Goal: Communication & Community: Answer question/provide support

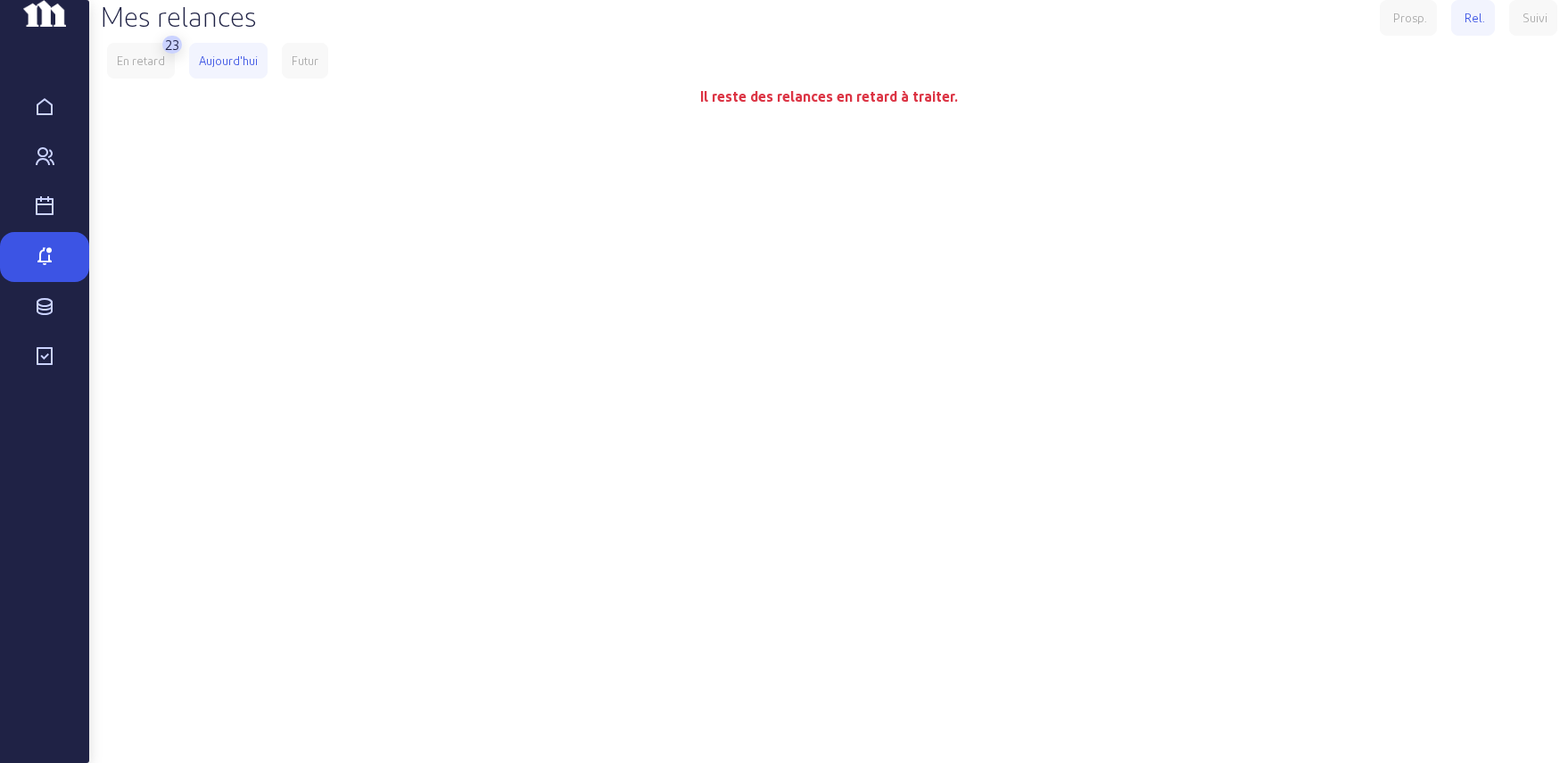
click at [157, 69] on div "En retard" at bounding box center [141, 60] width 48 height 16
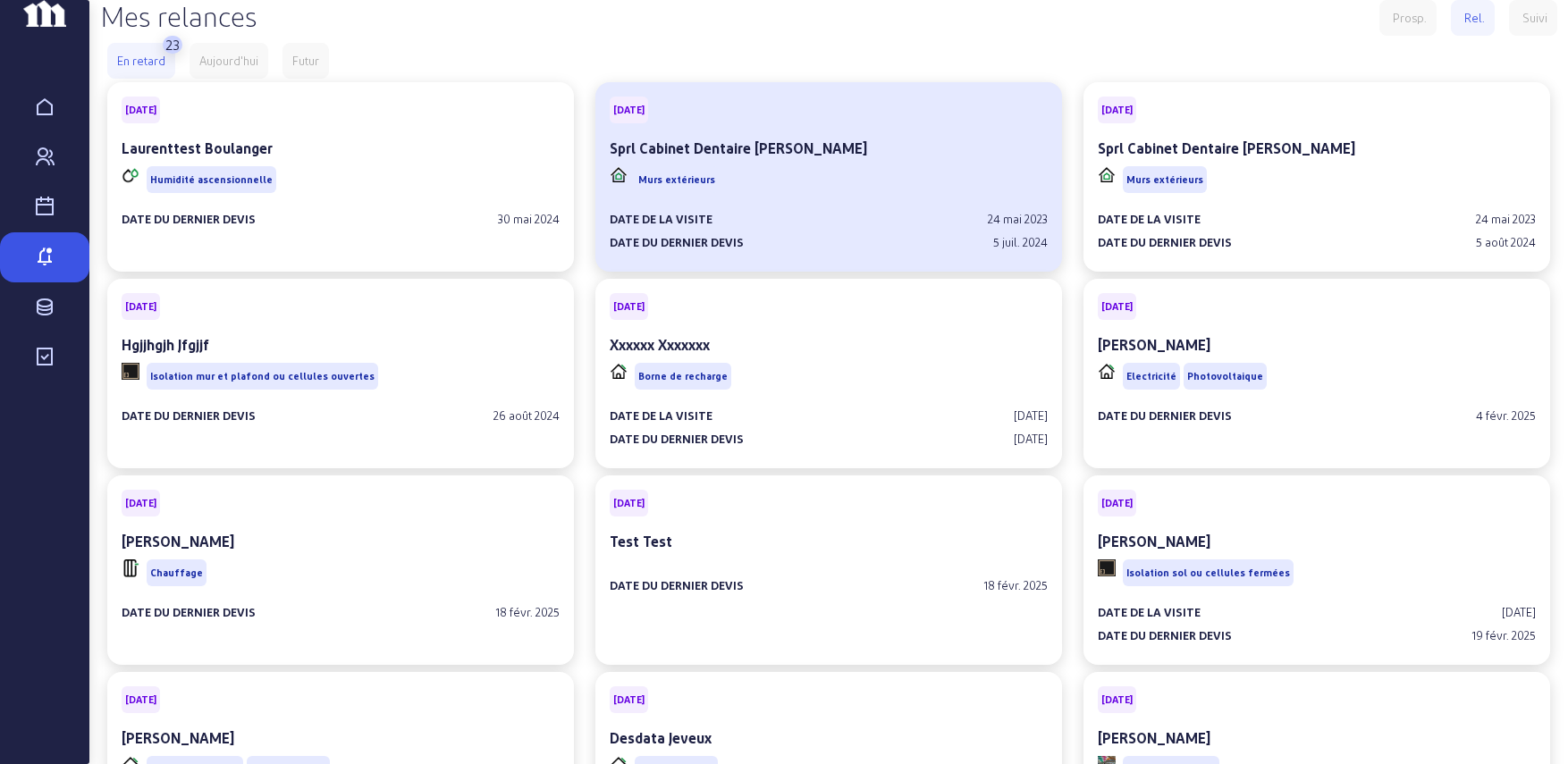
click at [869, 237] on div "Date de la visite [DATE] Date du dernier devis [DATE]" at bounding box center [828, 223] width 438 height 53
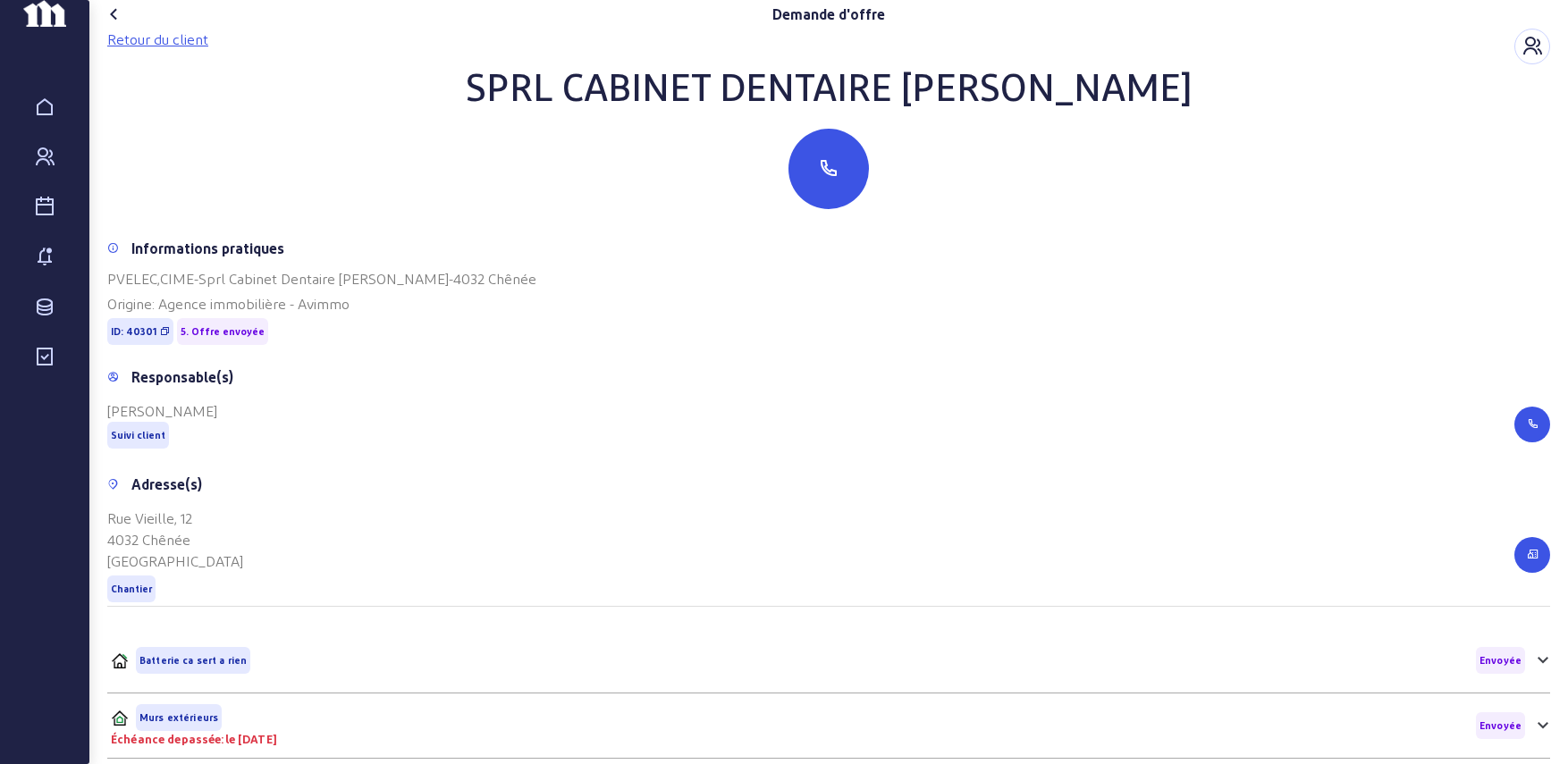
click at [169, 50] on div "Retour du client" at bounding box center [158, 39] width 101 height 22
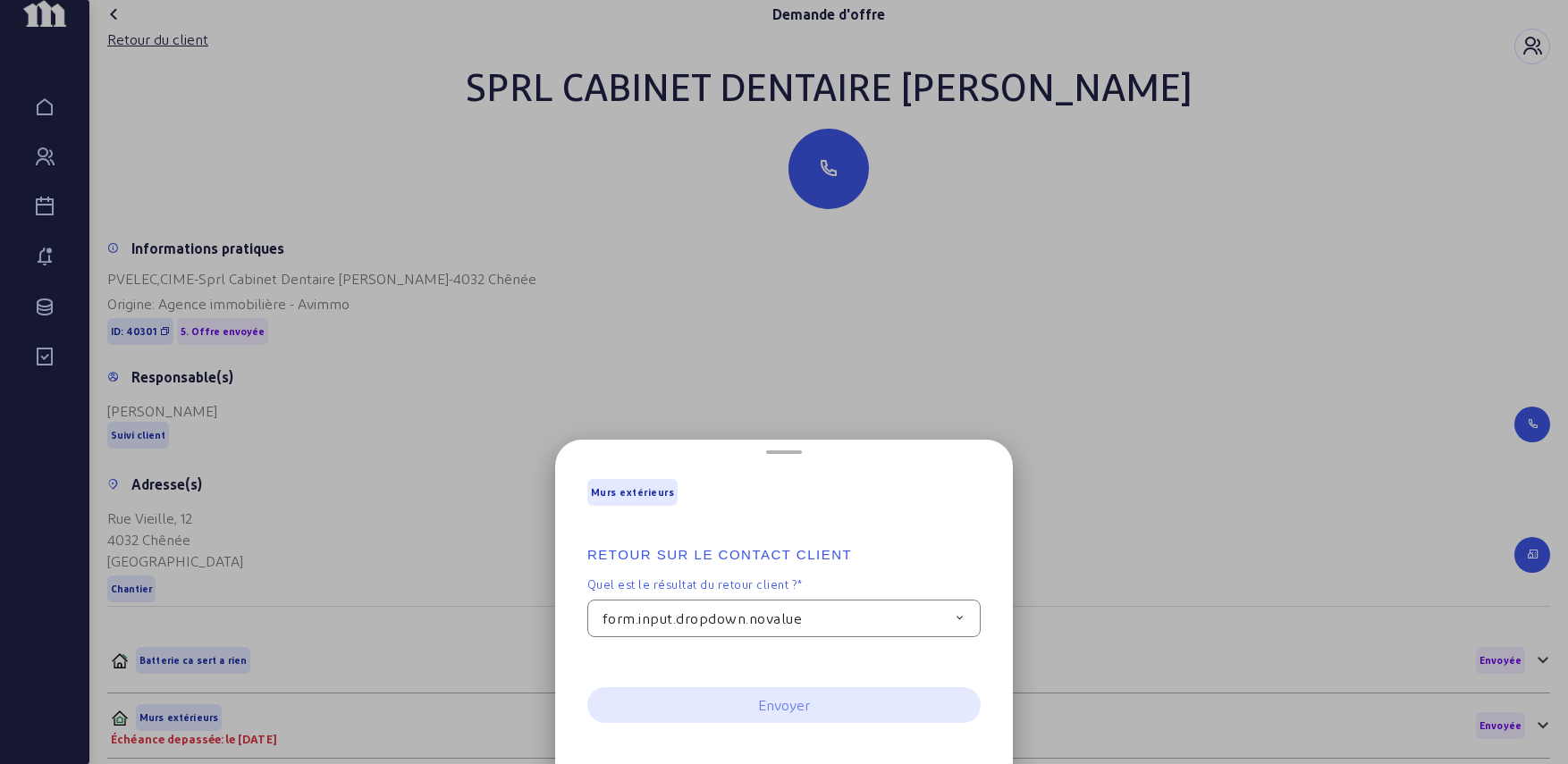
click at [802, 618] on span "form.input.dropdown.novalue" at bounding box center [702, 618] width 199 height 22
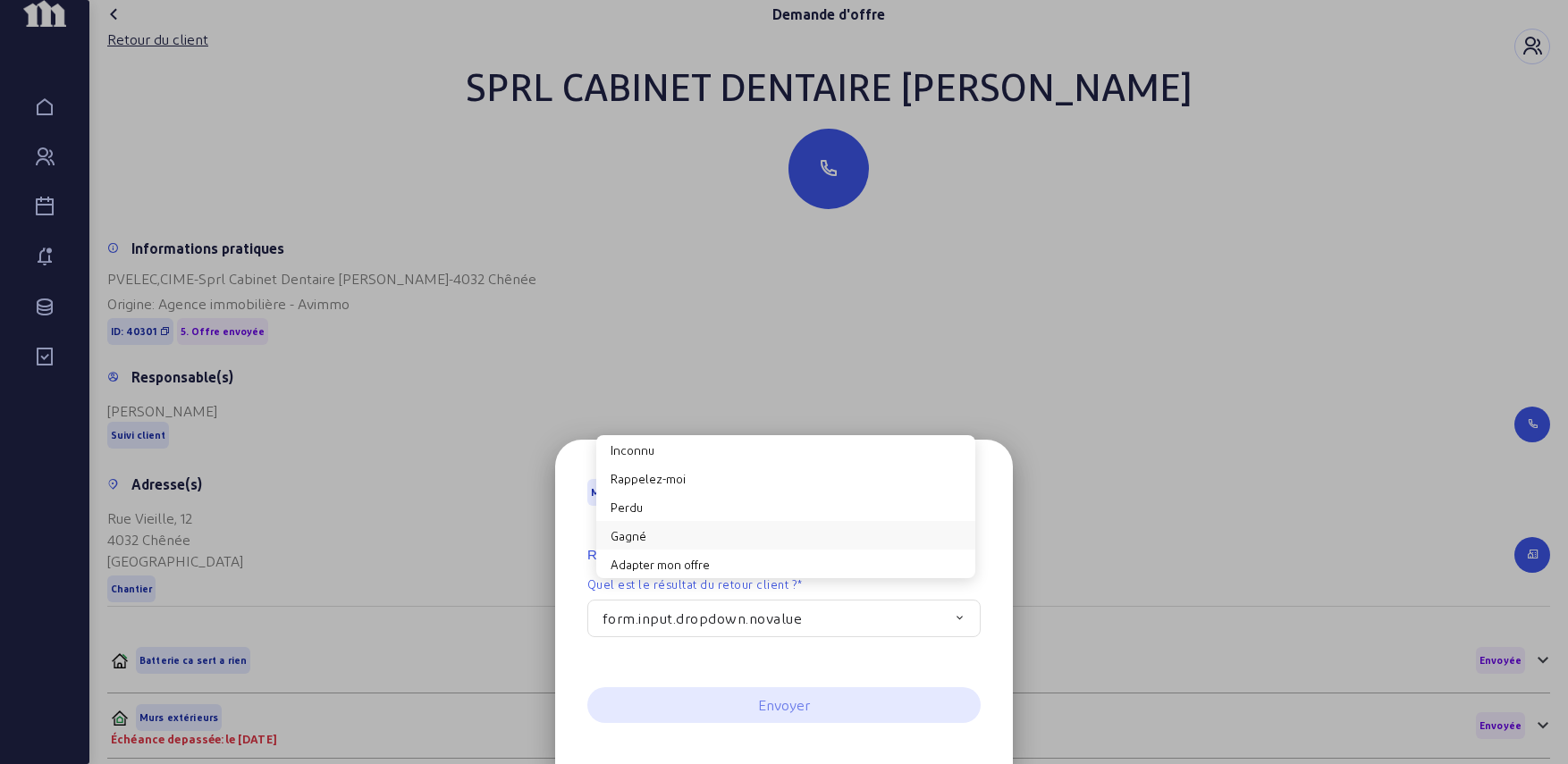
click at [648, 534] on button "Gagné" at bounding box center [786, 534] width 379 height 29
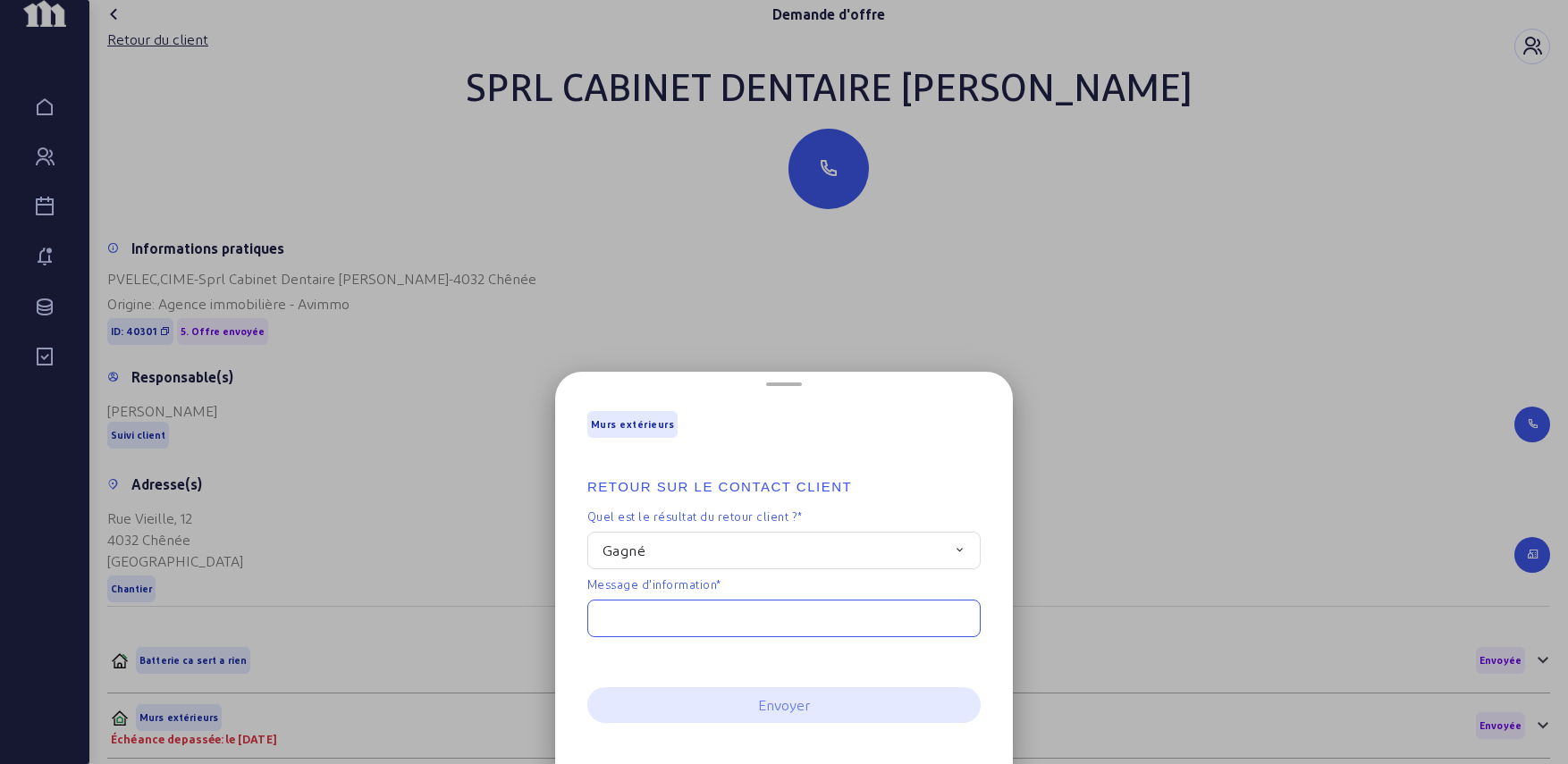
click at [673, 620] on input "text" at bounding box center [783, 618] width 393 height 37
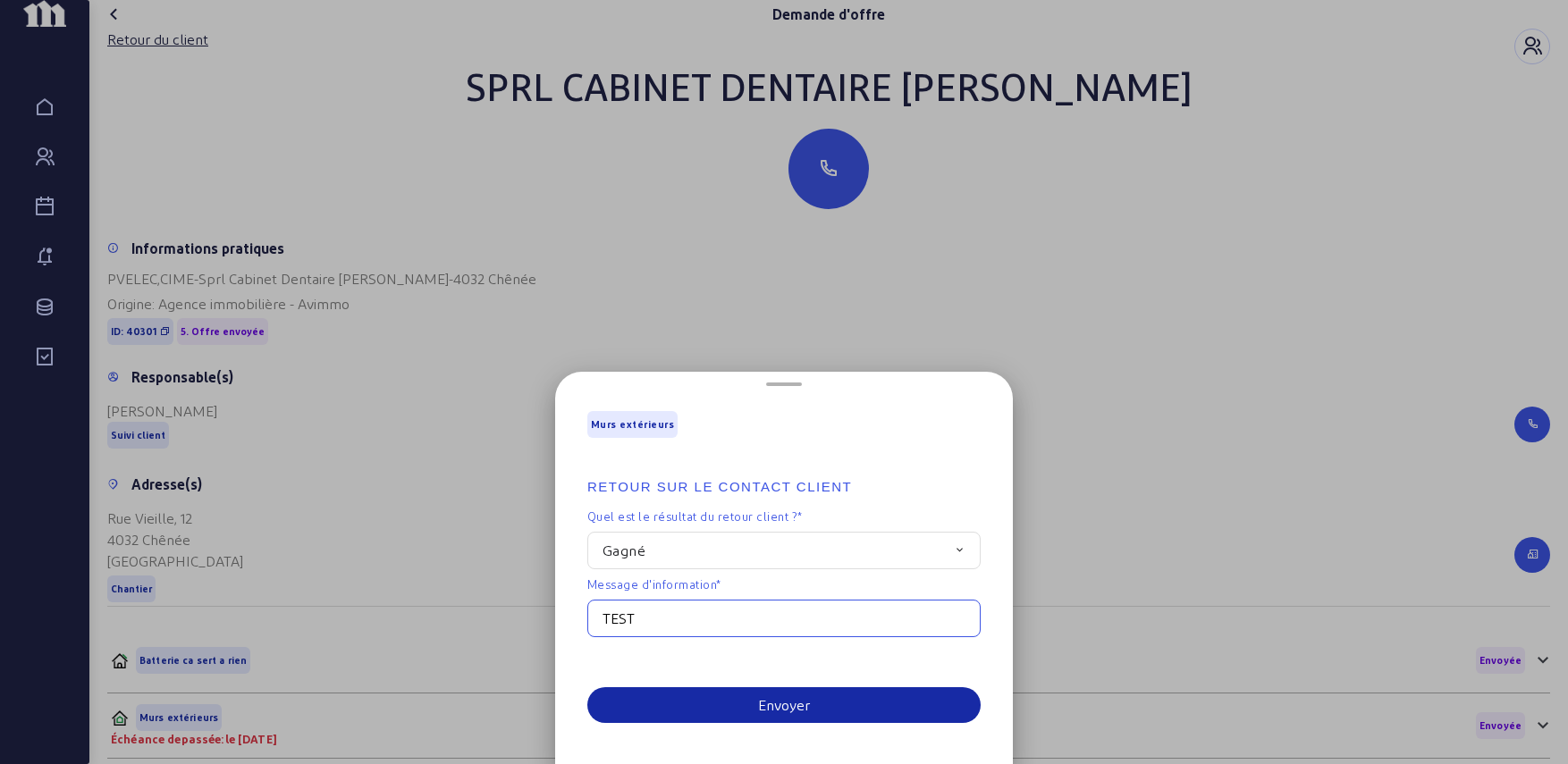
type input "TEST"
click at [730, 696] on button "Envoyer" at bounding box center [783, 705] width 393 height 35
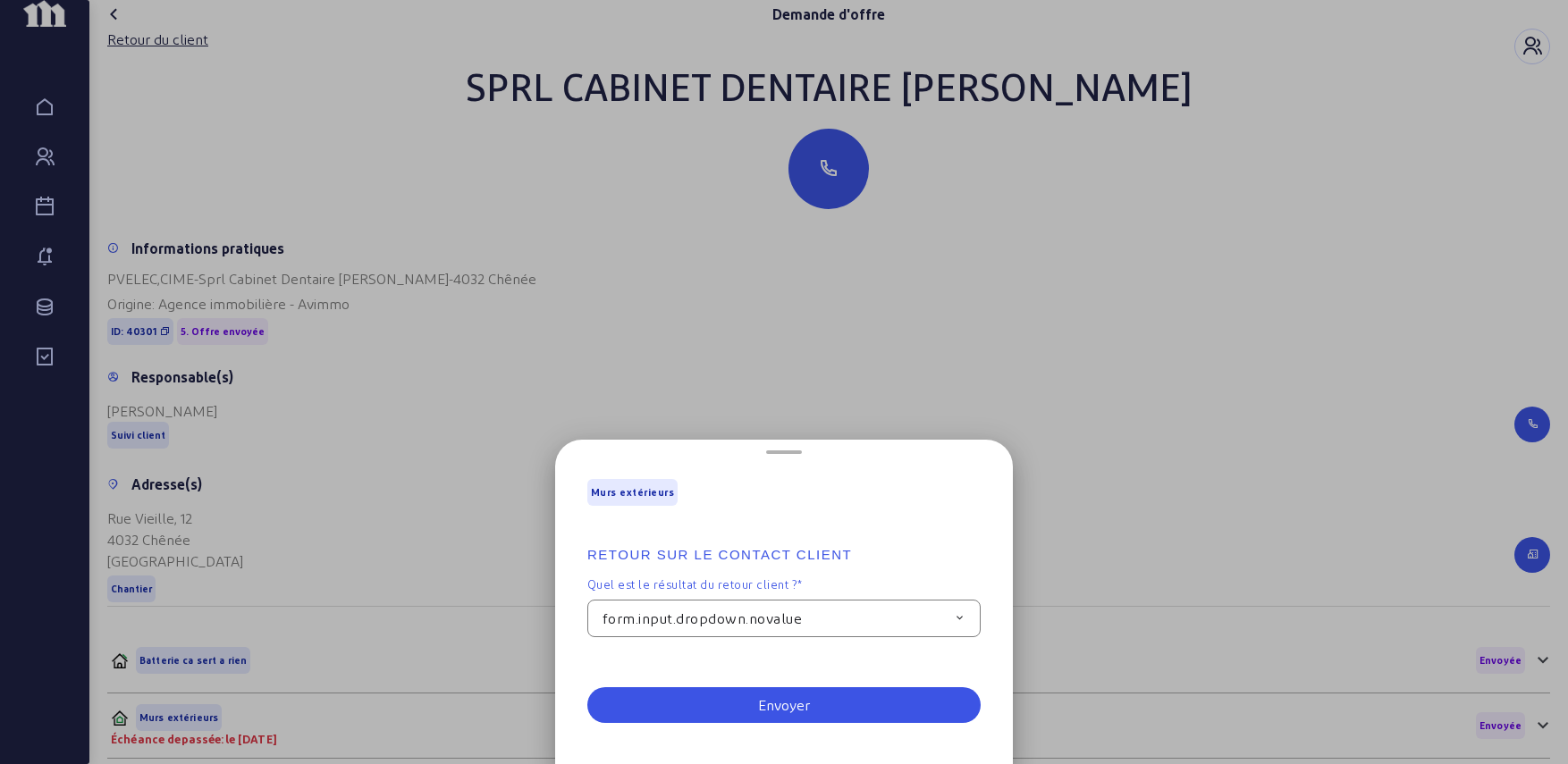
click at [787, 627] on span "form.input.dropdown.novalue" at bounding box center [702, 618] width 199 height 22
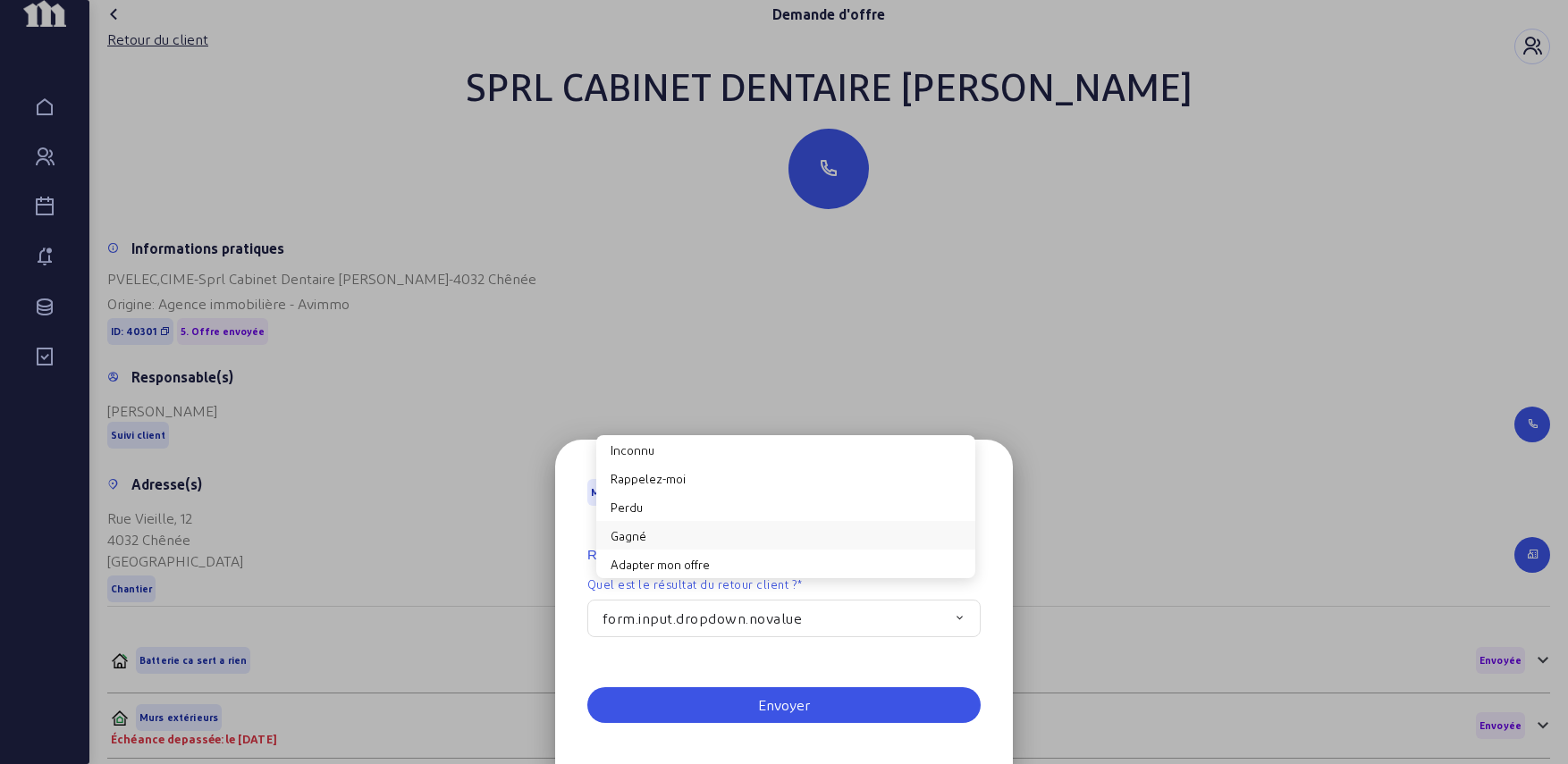
click at [756, 535] on button "Gagné" at bounding box center [786, 534] width 379 height 29
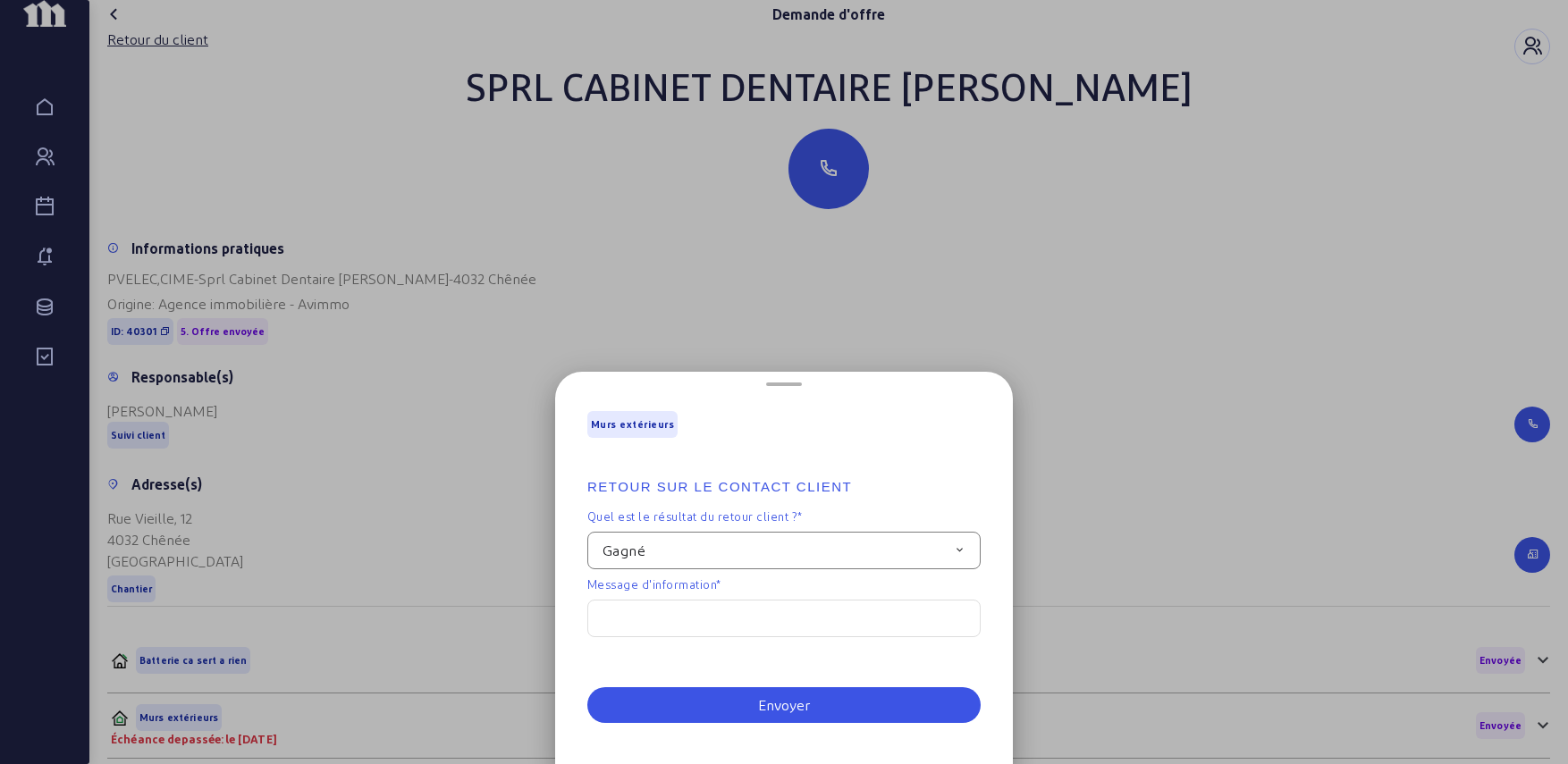
click at [852, 555] on div "Gagné" at bounding box center [783, 550] width 393 height 37
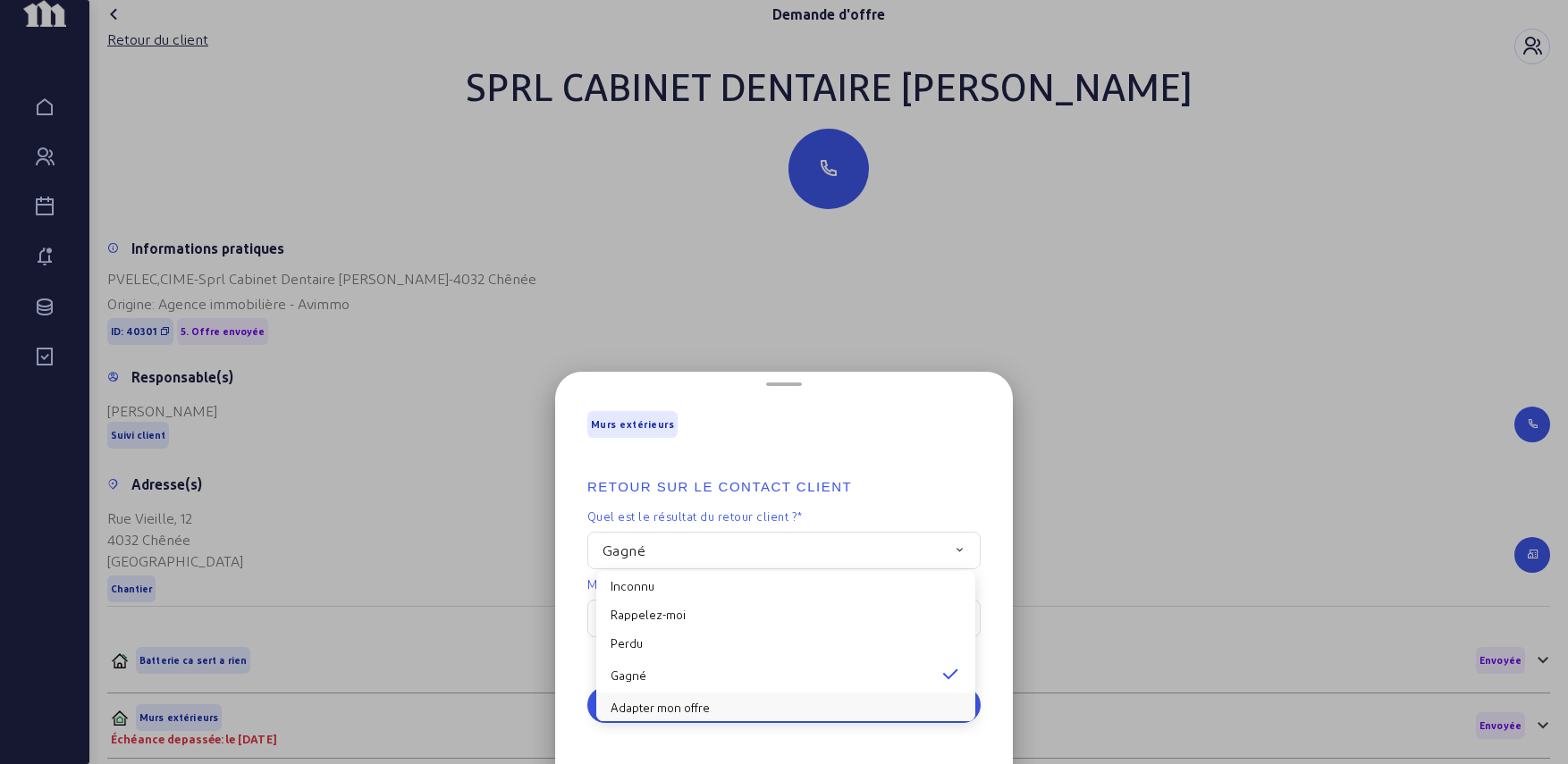
click at [671, 707] on button "Adapter mon offre" at bounding box center [786, 706] width 379 height 29
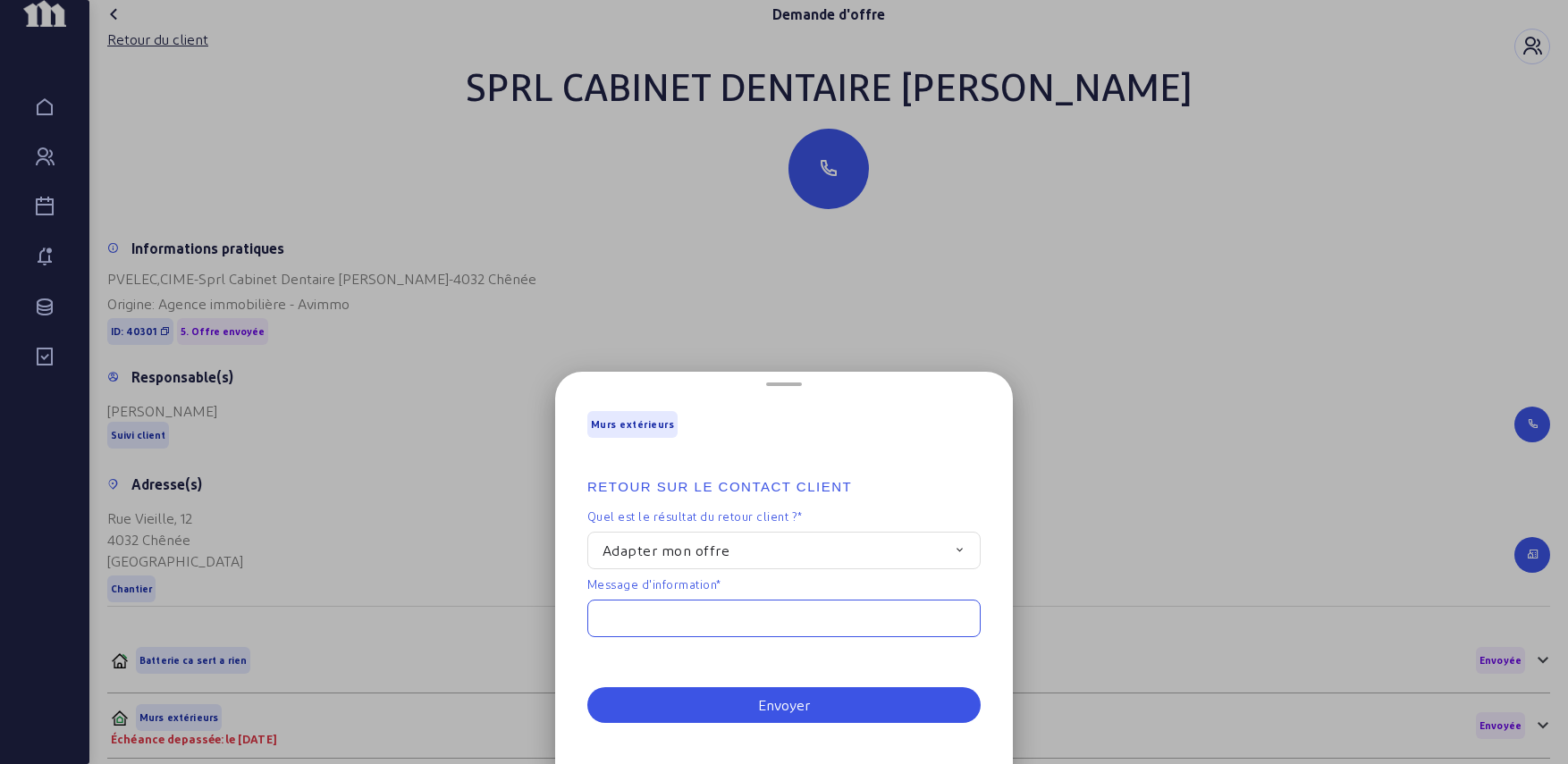
click at [687, 615] on input "text" at bounding box center [783, 618] width 393 height 37
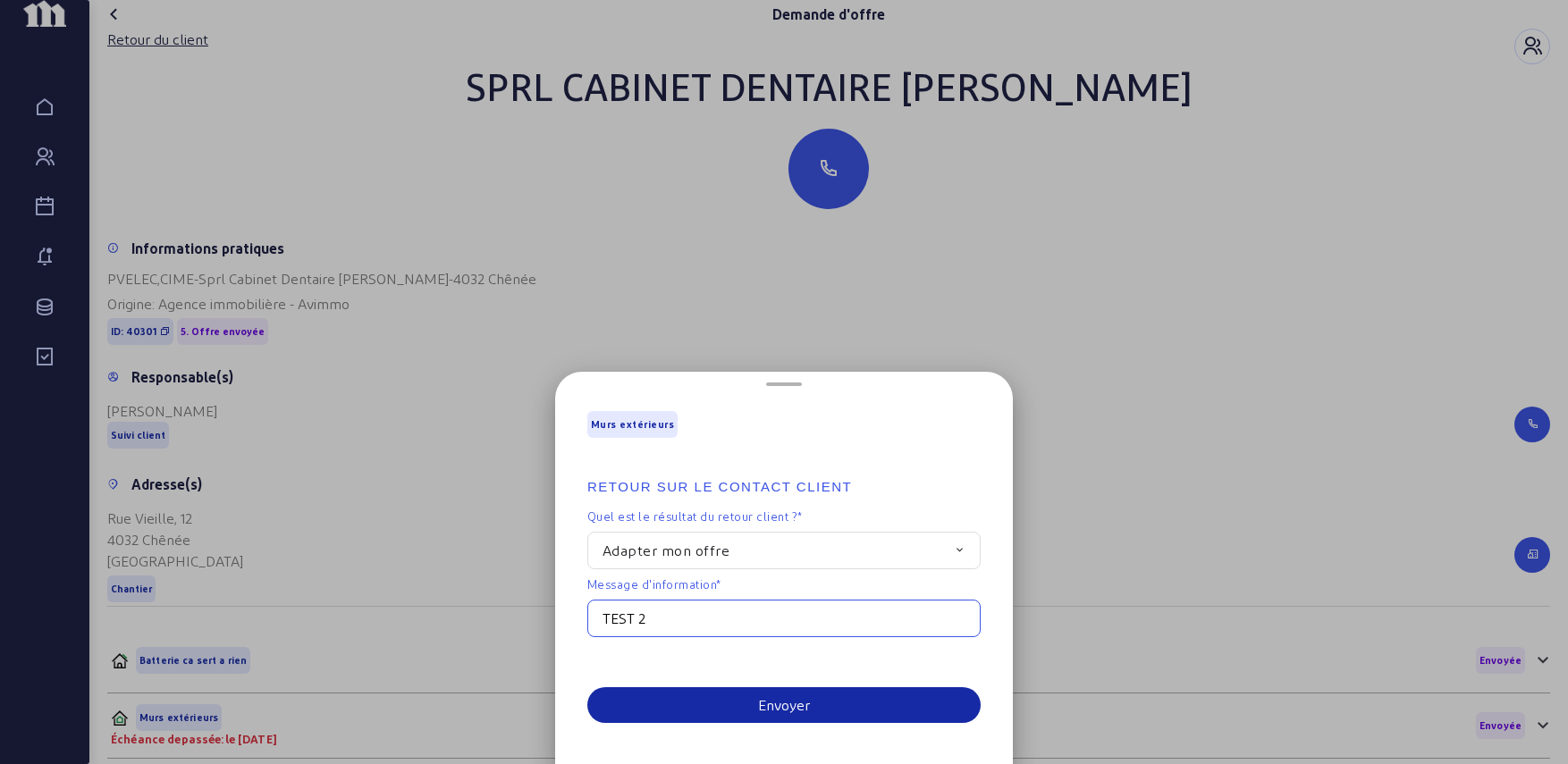
type input "TEST 2"
click at [767, 700] on div "Envoyer" at bounding box center [784, 705] width 52 height 22
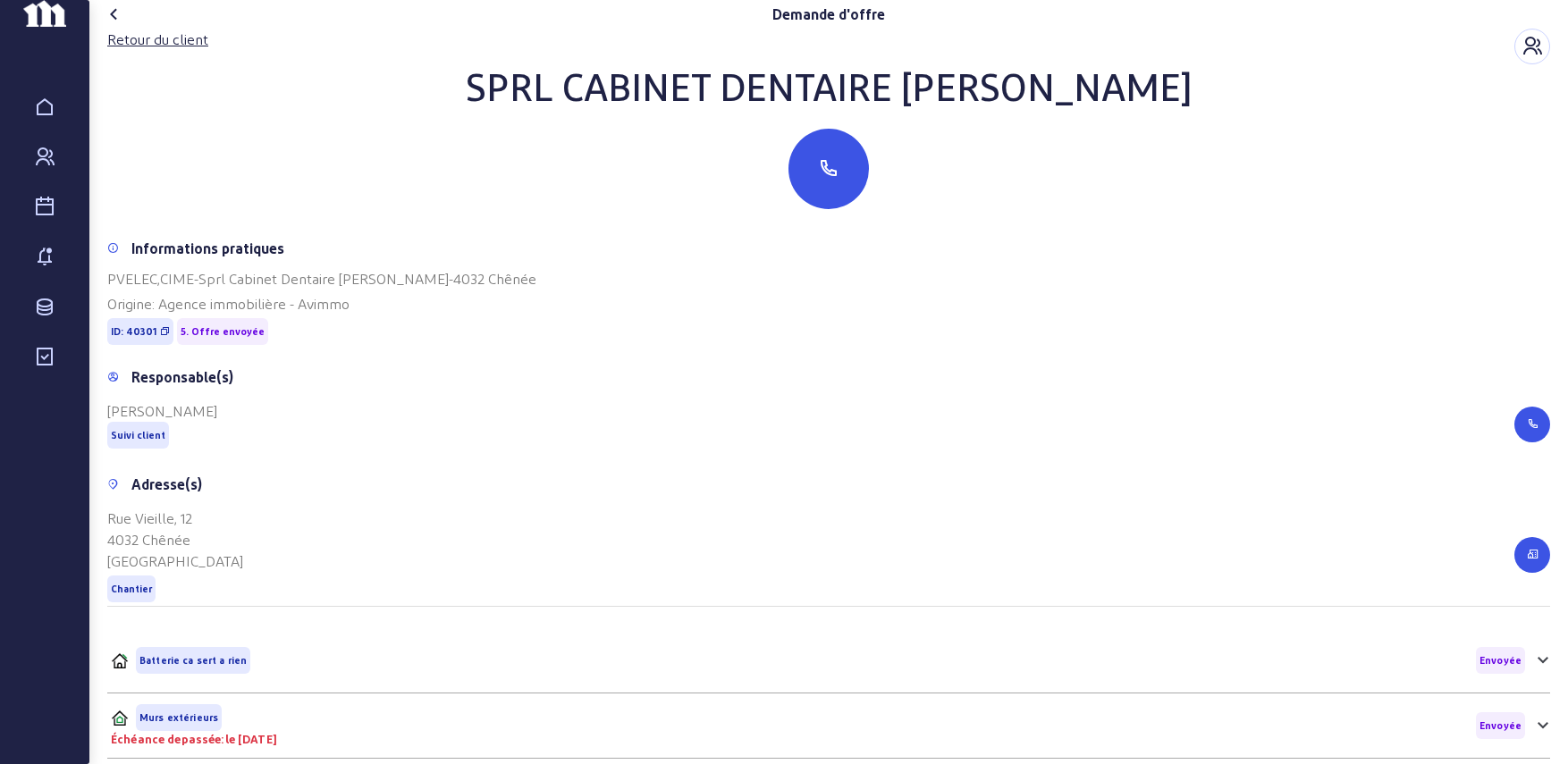
click at [116, 25] on icon at bounding box center [114, 15] width 22 height 22
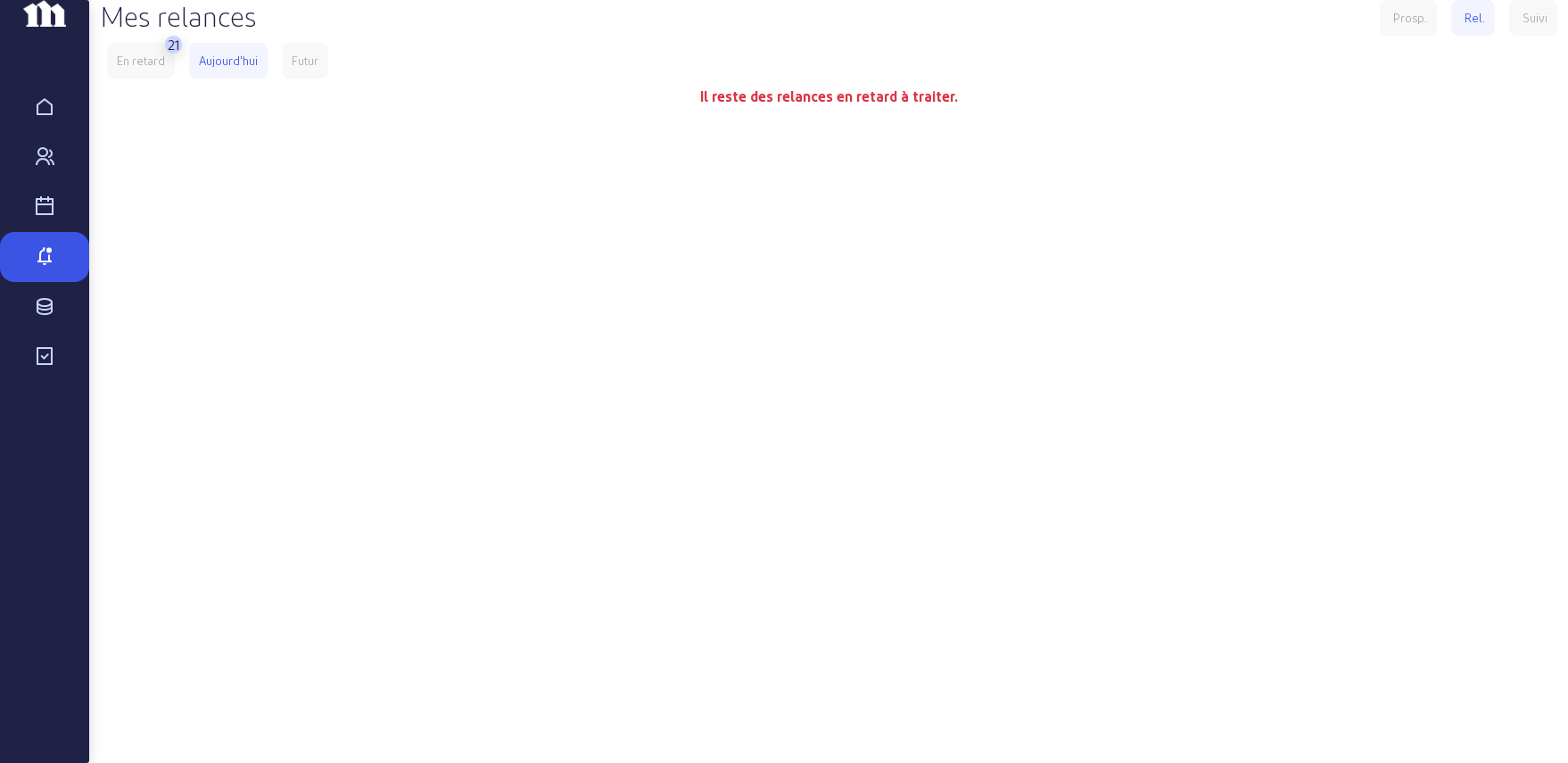
click at [148, 79] on div "En retard" at bounding box center [141, 61] width 68 height 35
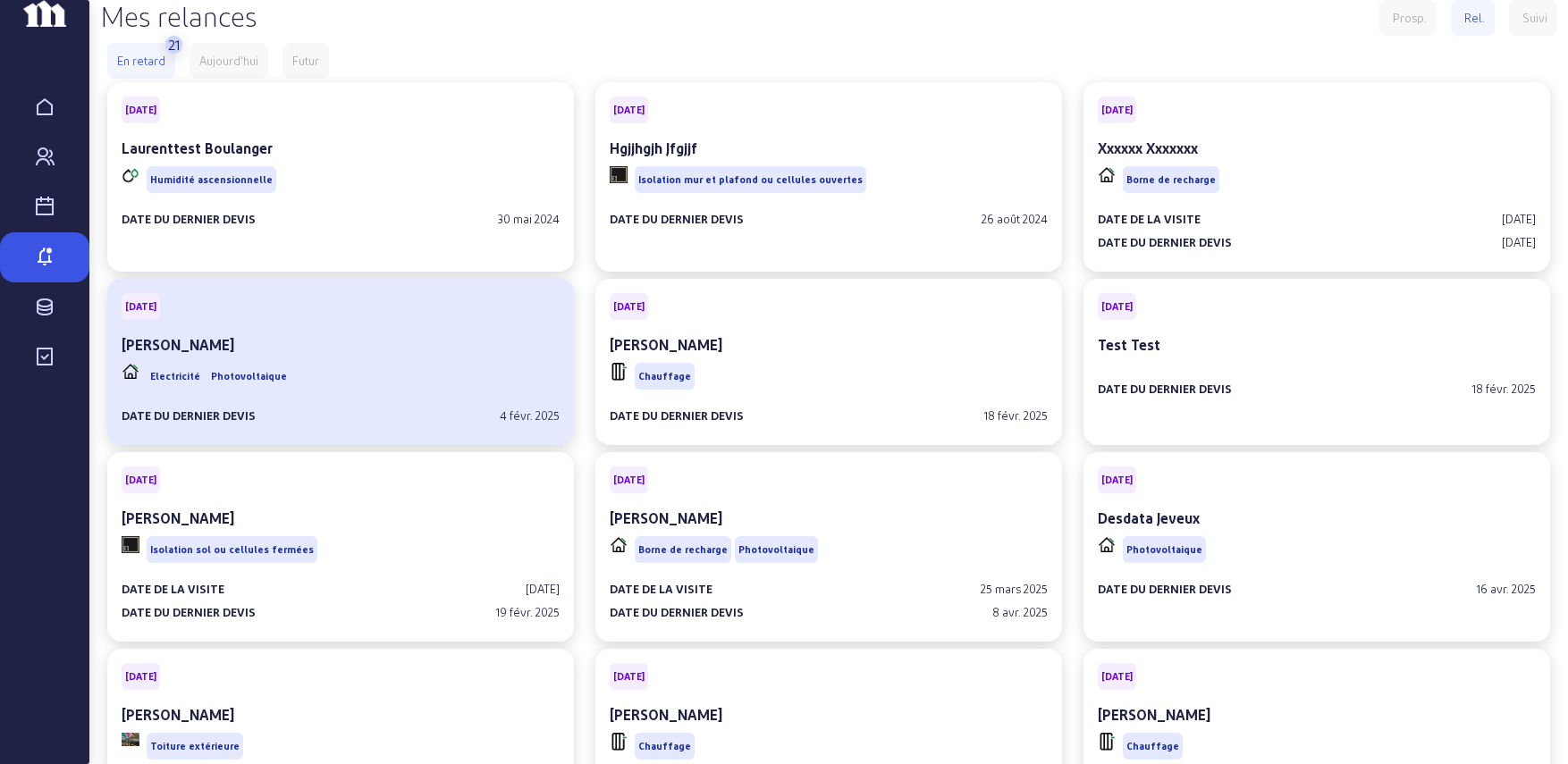
click at [333, 319] on cam-card-tag "[DATE]" at bounding box center [340, 306] width 438 height 27
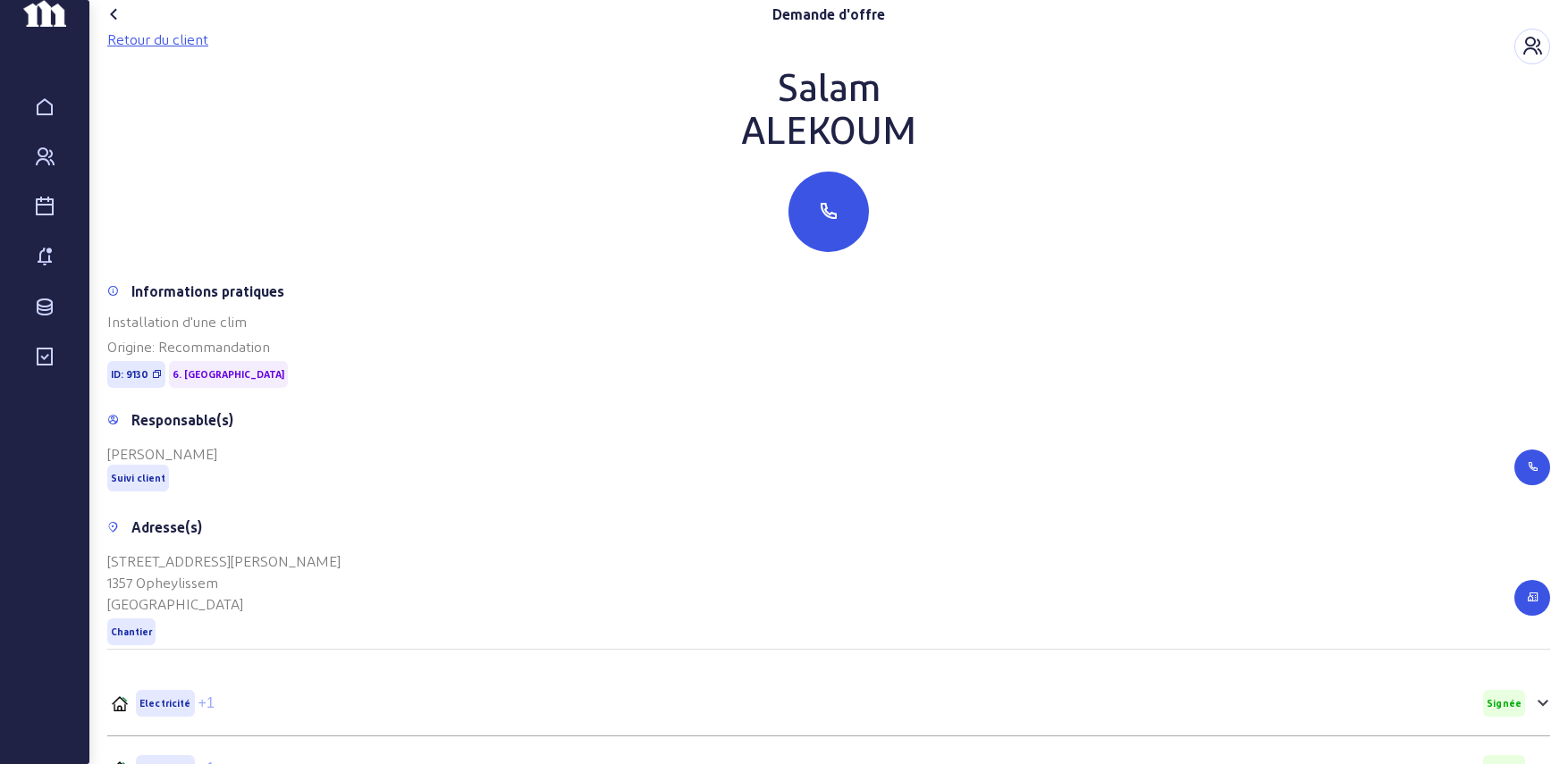
click at [196, 50] on div "Retour du client" at bounding box center [158, 39] width 101 height 22
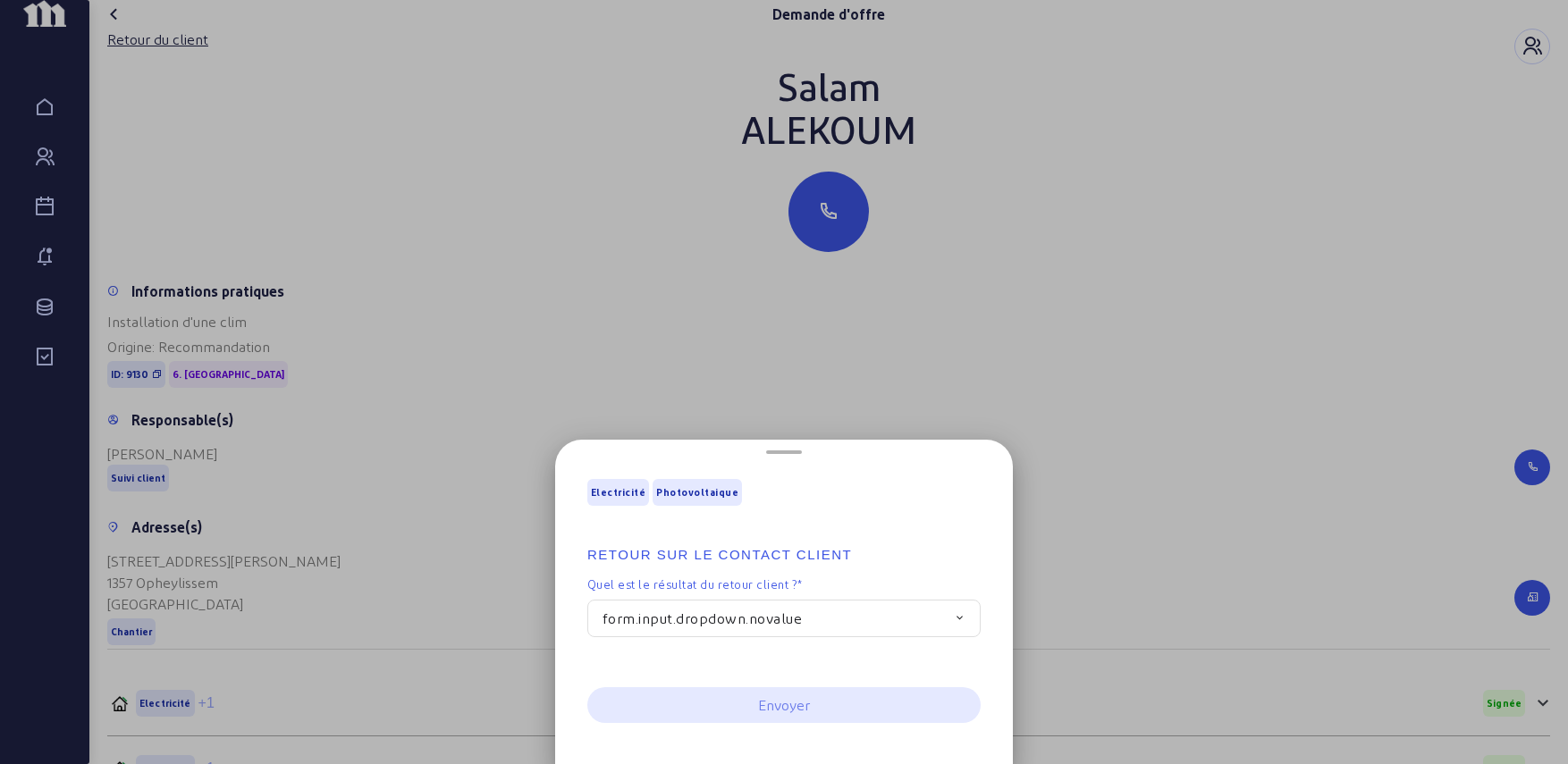
click at [701, 637] on form "Retour sur le contact client Quel est le résultat du retour client ? * form.inp…" at bounding box center [783, 581] width 393 height 127
click at [704, 616] on span "form.input.dropdown.novalue" at bounding box center [702, 618] width 199 height 22
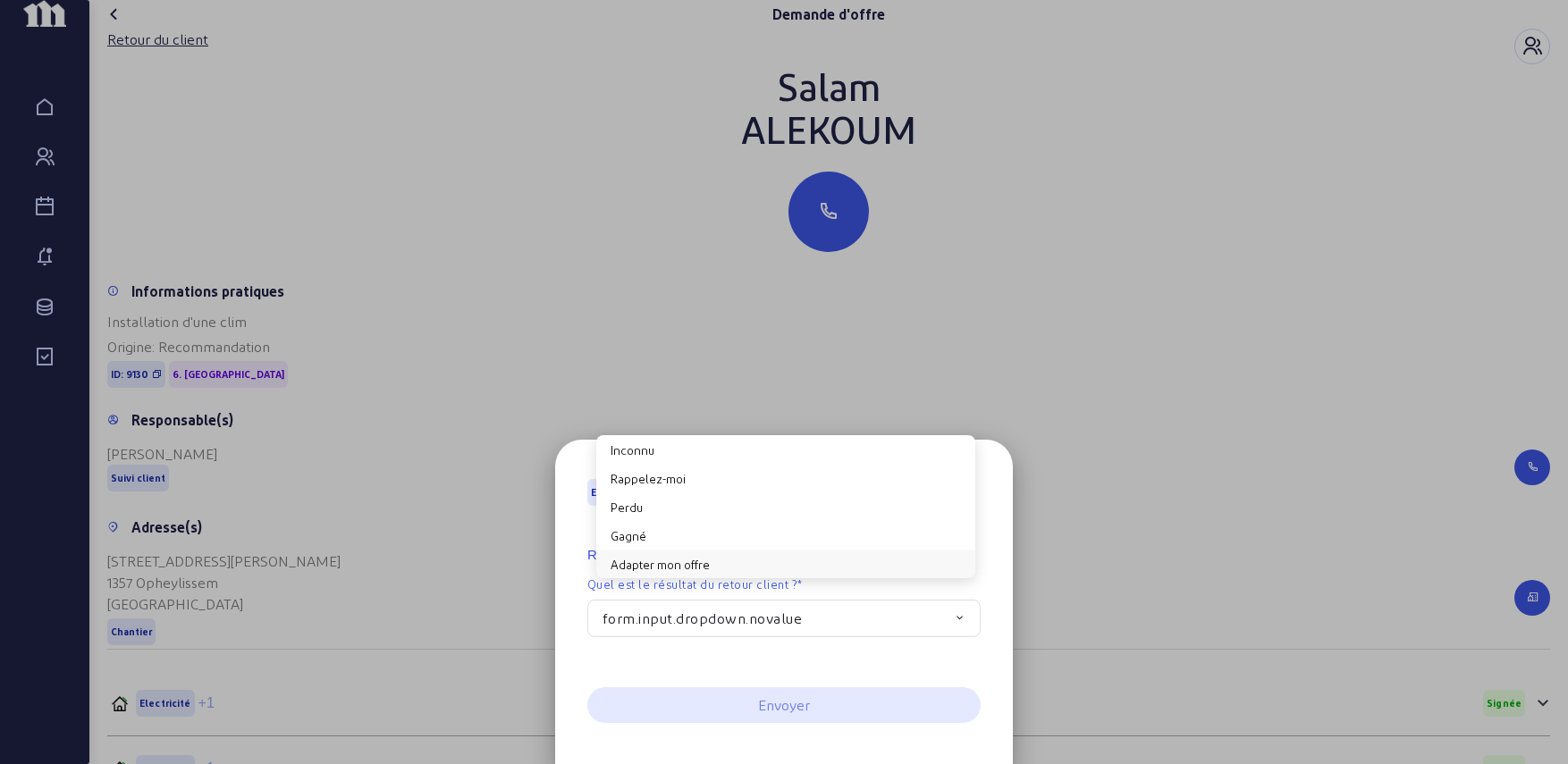
click at [700, 554] on button "Adapter mon offre" at bounding box center [786, 563] width 379 height 29
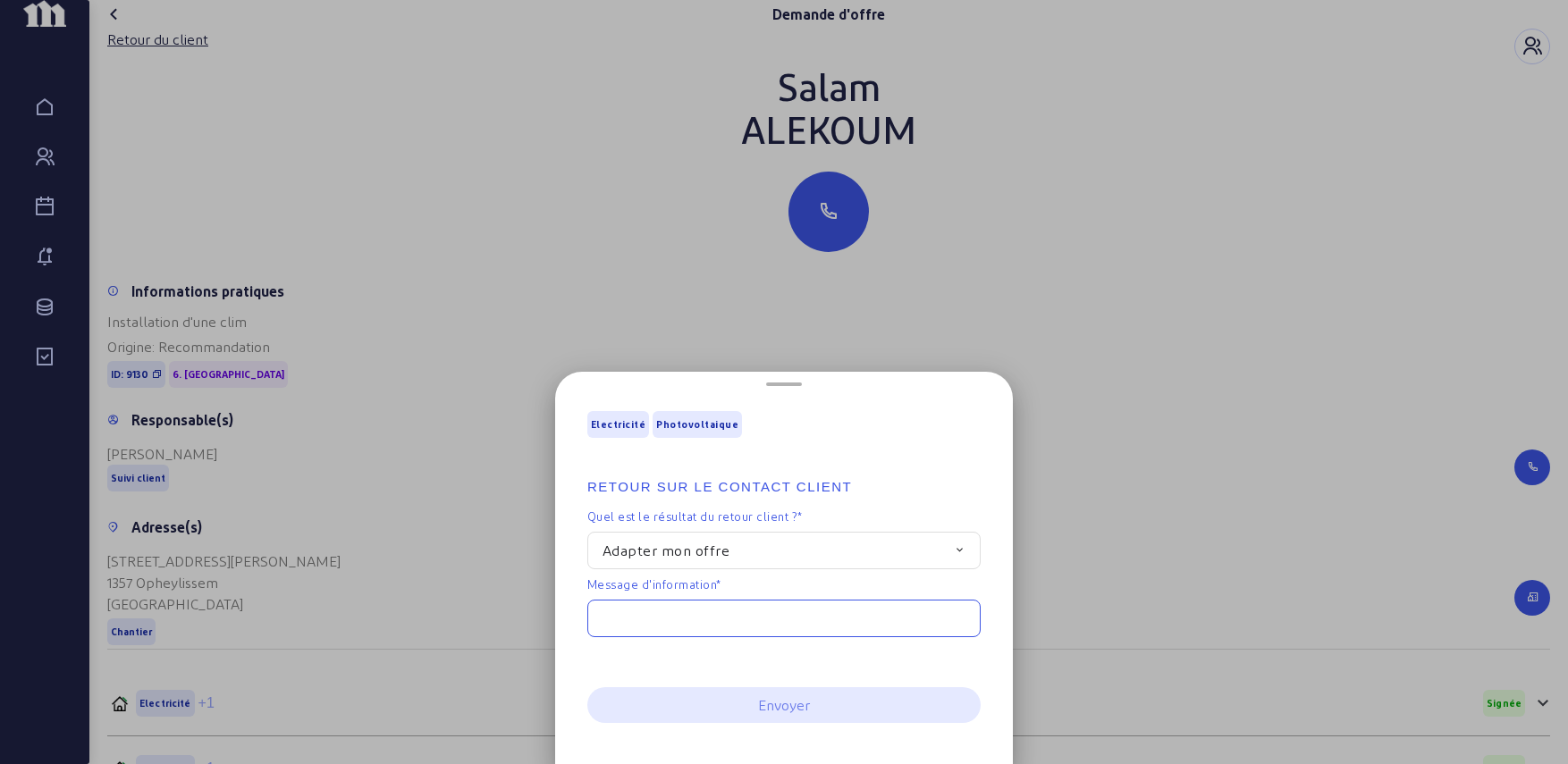
click at [703, 614] on input "text" at bounding box center [783, 618] width 393 height 37
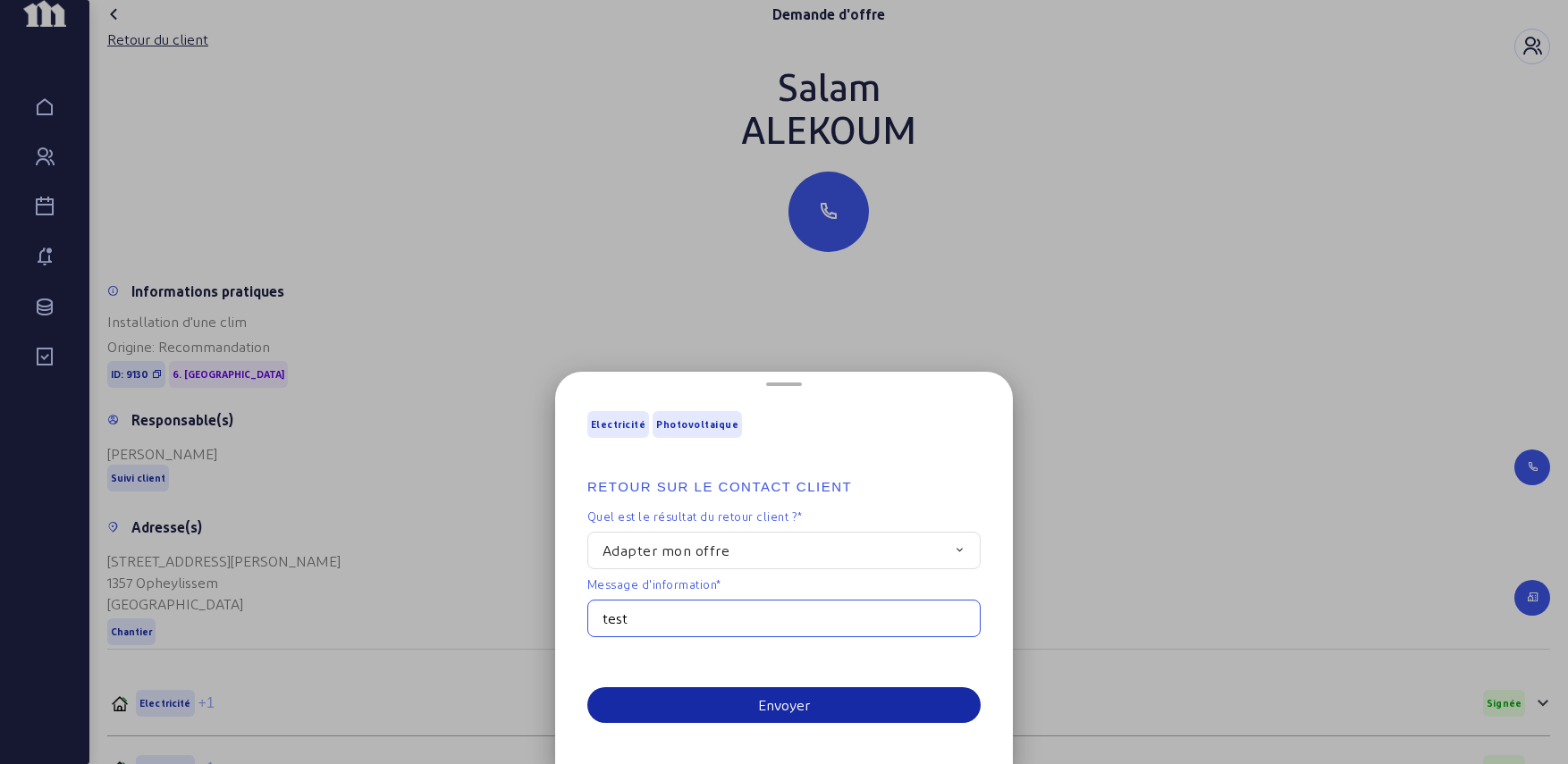
type input "test"
click at [813, 697] on button "Envoyer" at bounding box center [783, 705] width 393 height 35
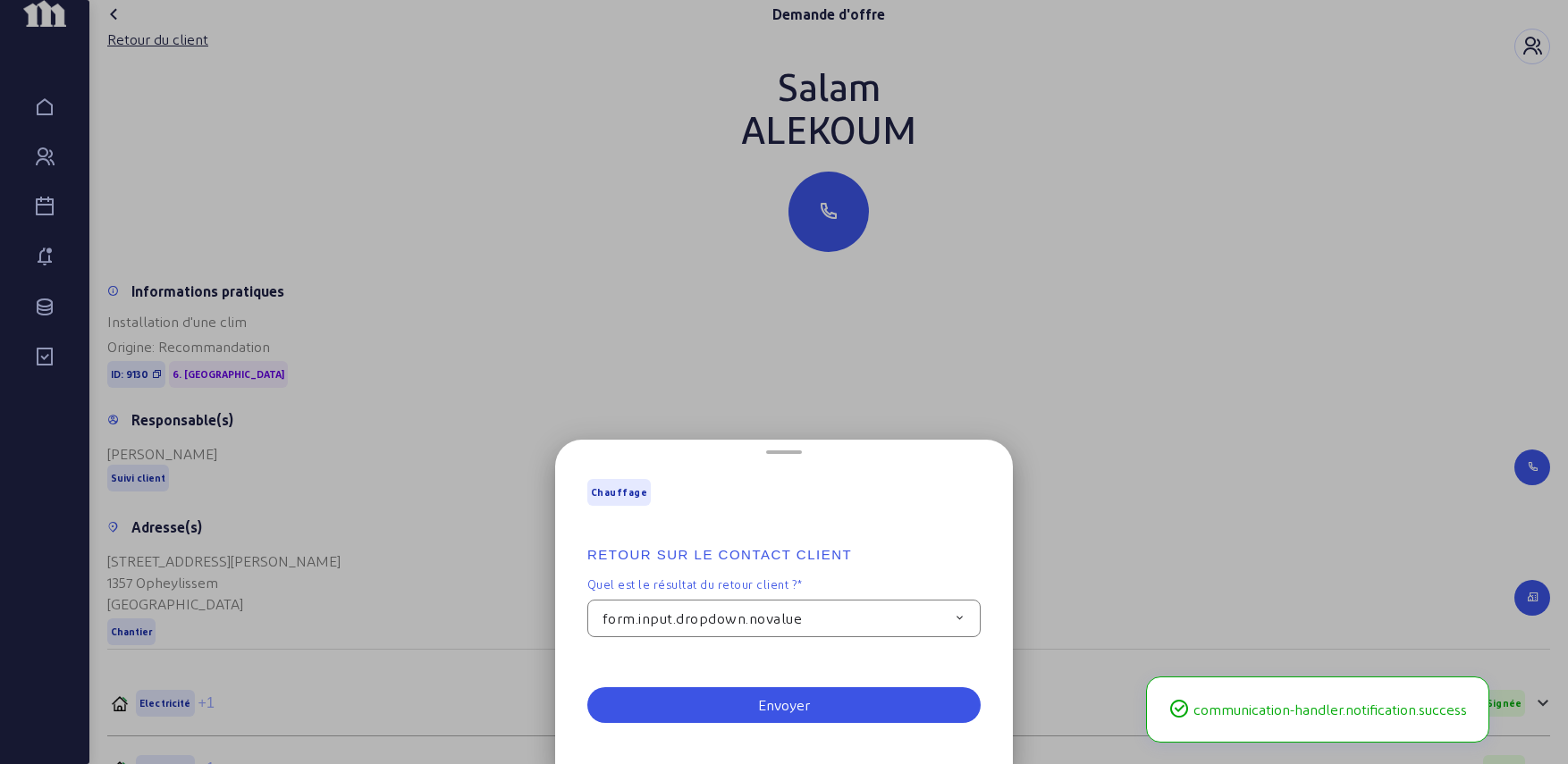
click at [796, 621] on span "form.input.dropdown.novalue" at bounding box center [702, 618] width 199 height 22
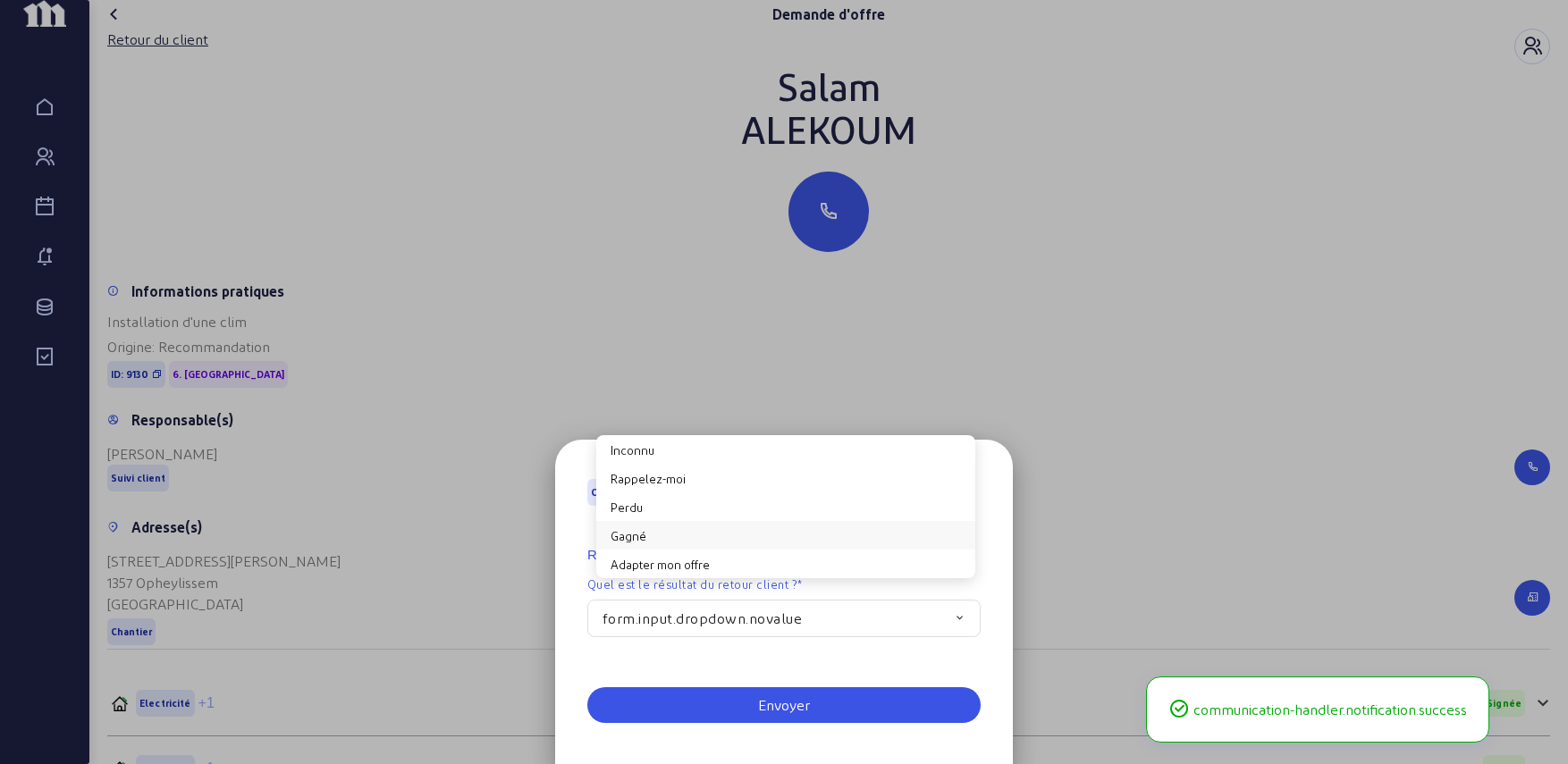
click at [744, 522] on button "Gagné" at bounding box center [786, 534] width 379 height 29
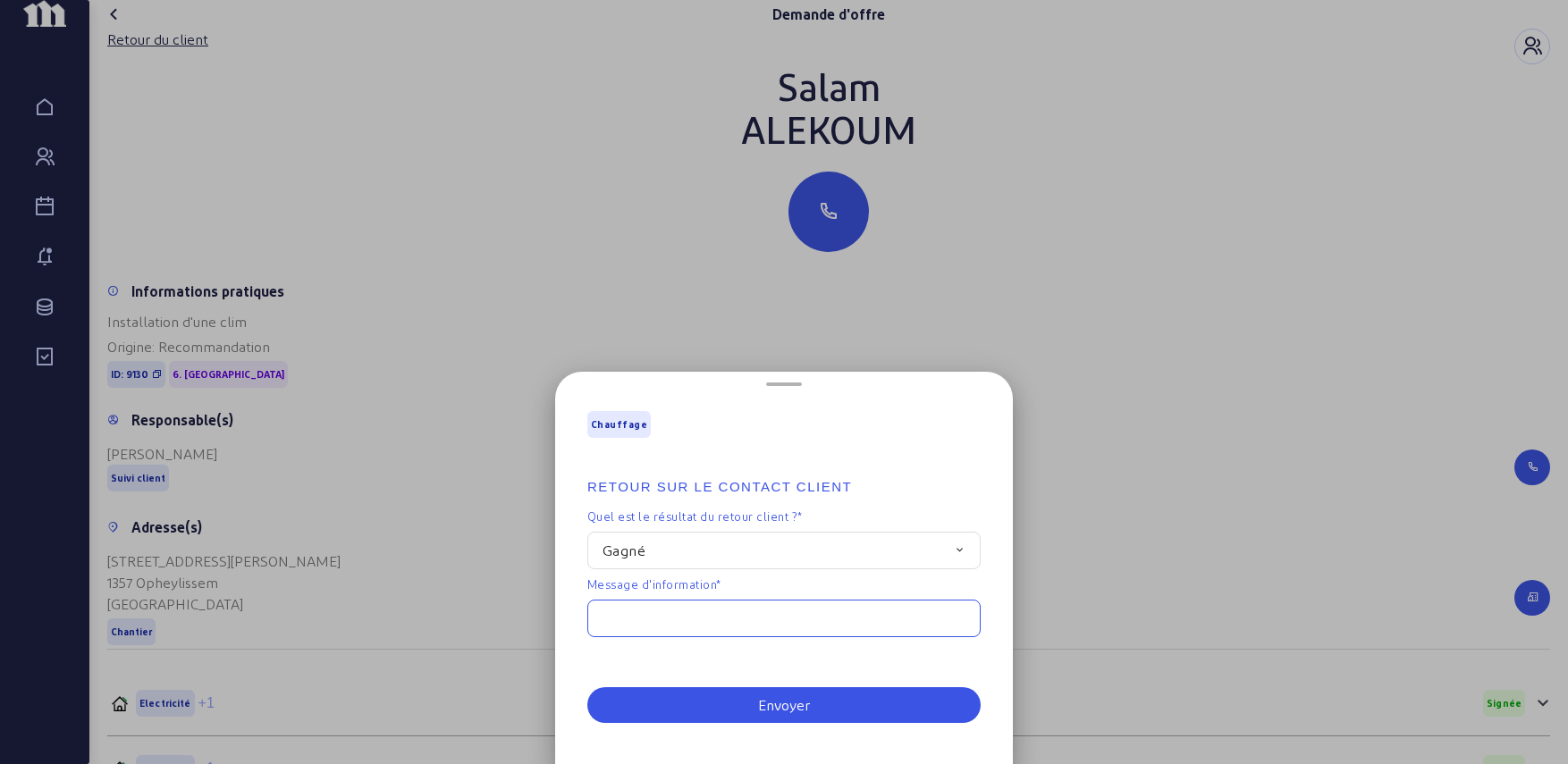
click at [726, 616] on input "text" at bounding box center [783, 618] width 393 height 37
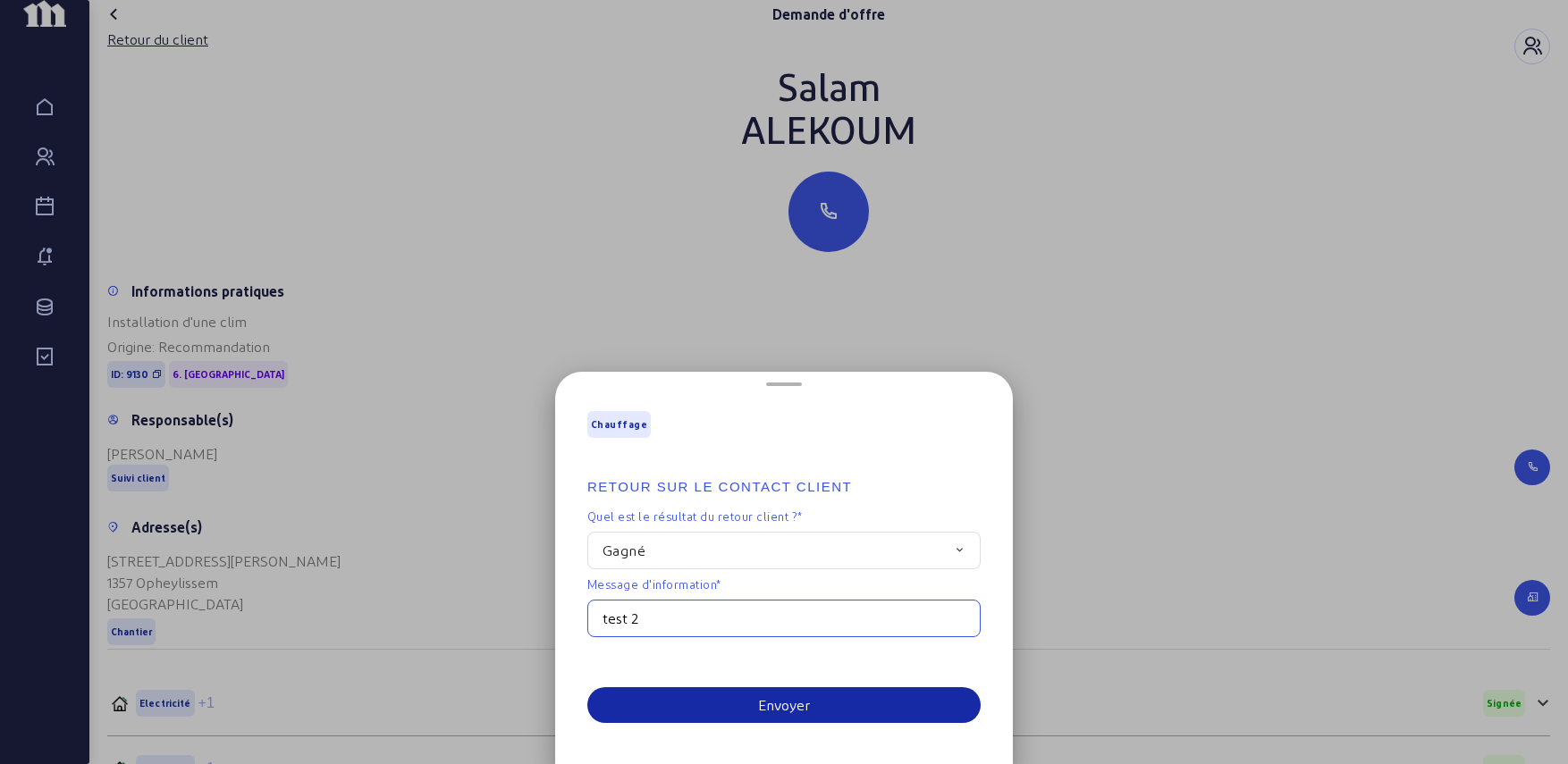
type input "test 2"
click at [758, 713] on div "Envoyer" at bounding box center [784, 705] width 52 height 22
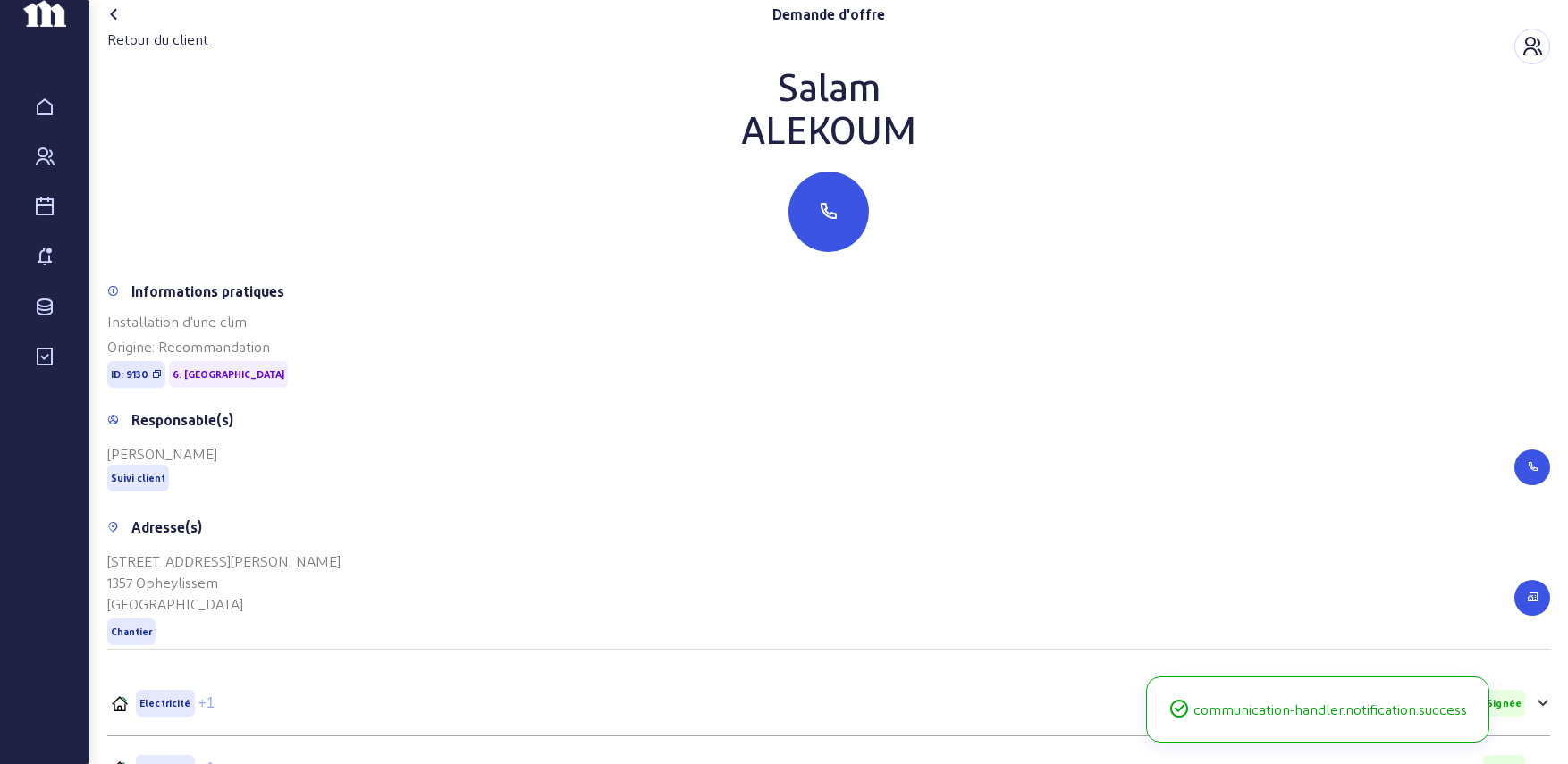
scroll to position [475, 0]
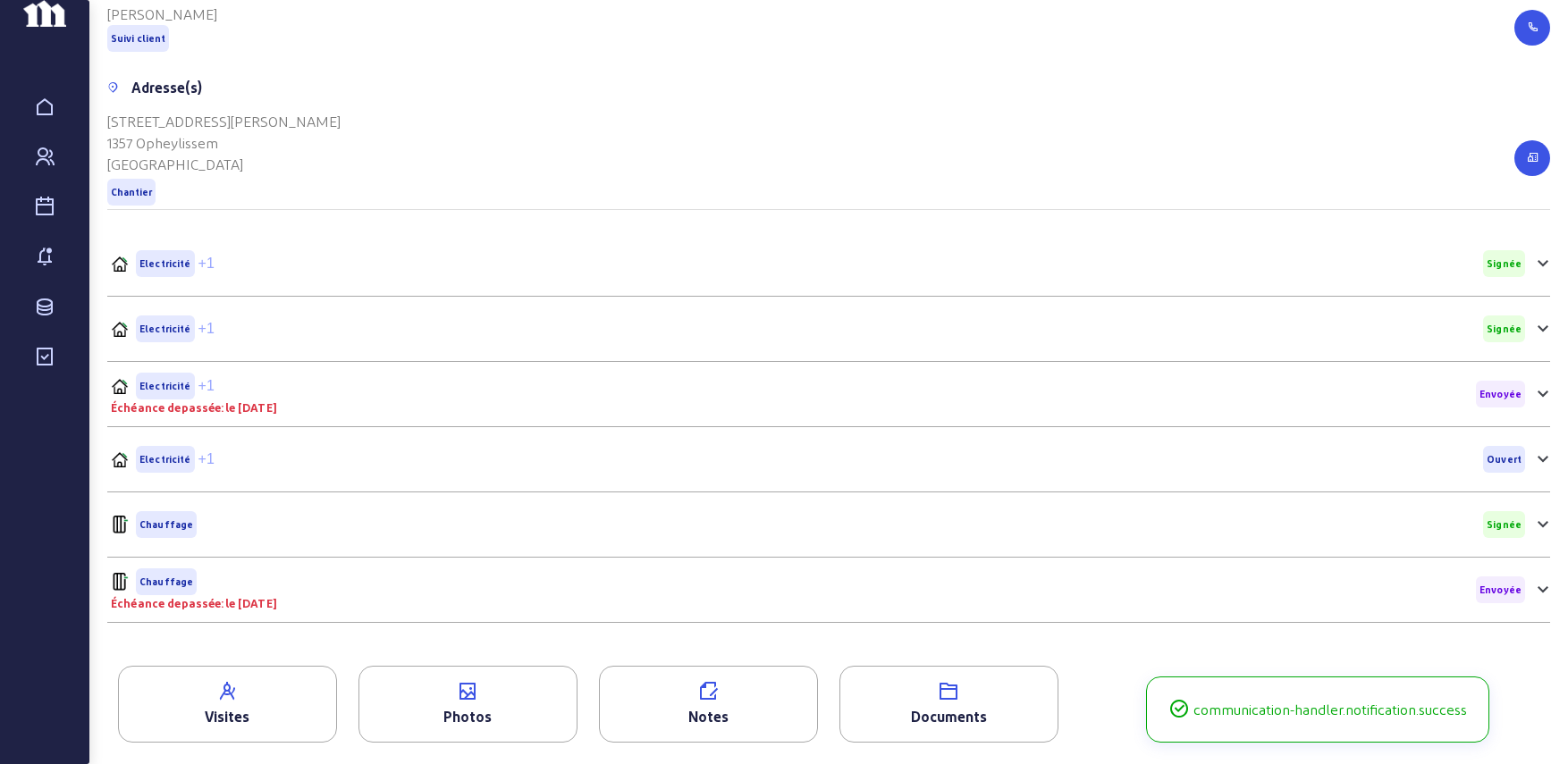
click at [209, 451] on mat-accordion "Electricité +1 Signée Date du dernier devis [DATE] GMA v.3 24 321,46 € GMA v.2 …" at bounding box center [828, 427] width 1443 height 391
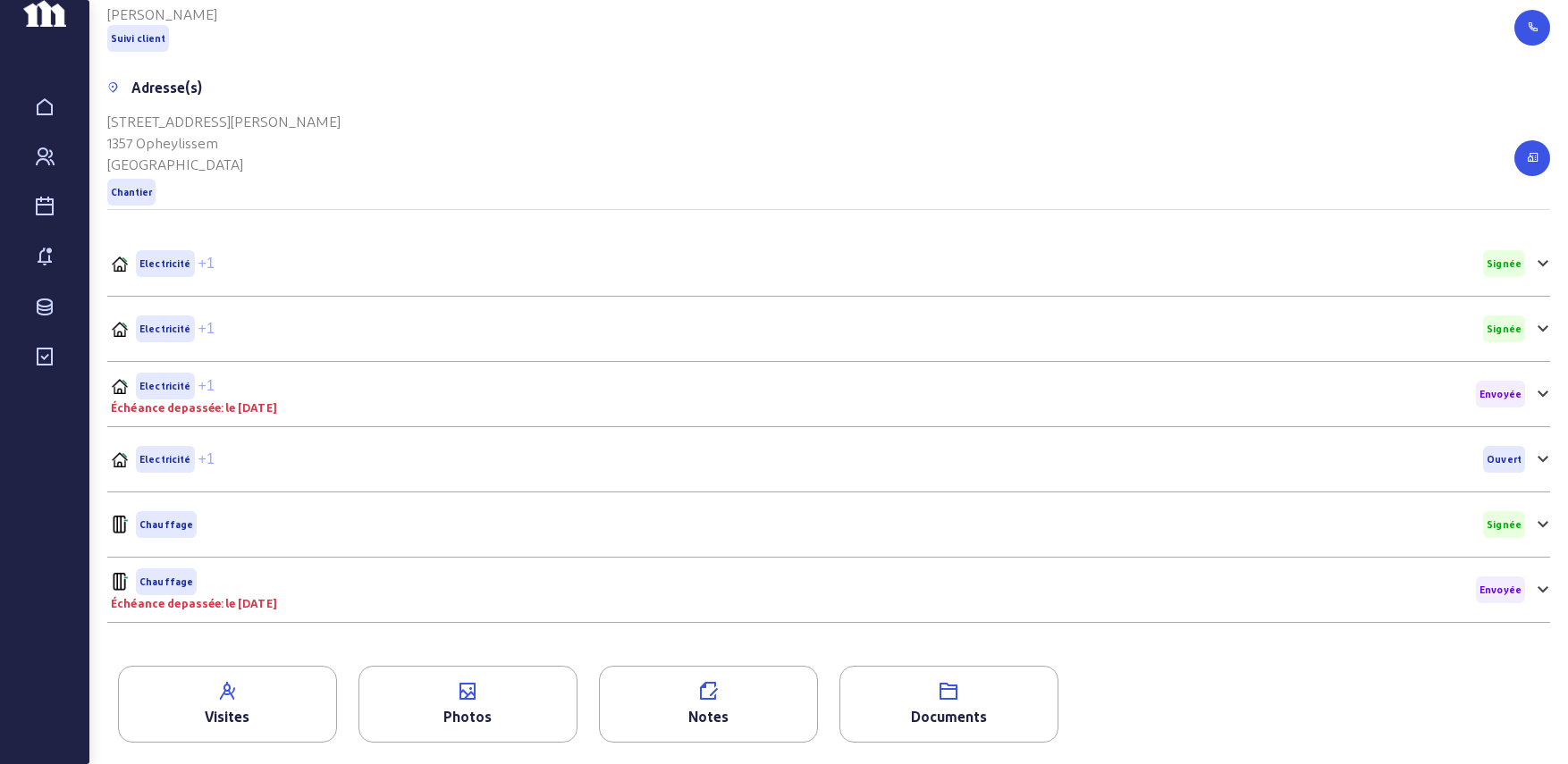
click at [218, 461] on div "Electricité +1 Ouvert" at bounding box center [818, 458] width 1414 height 27
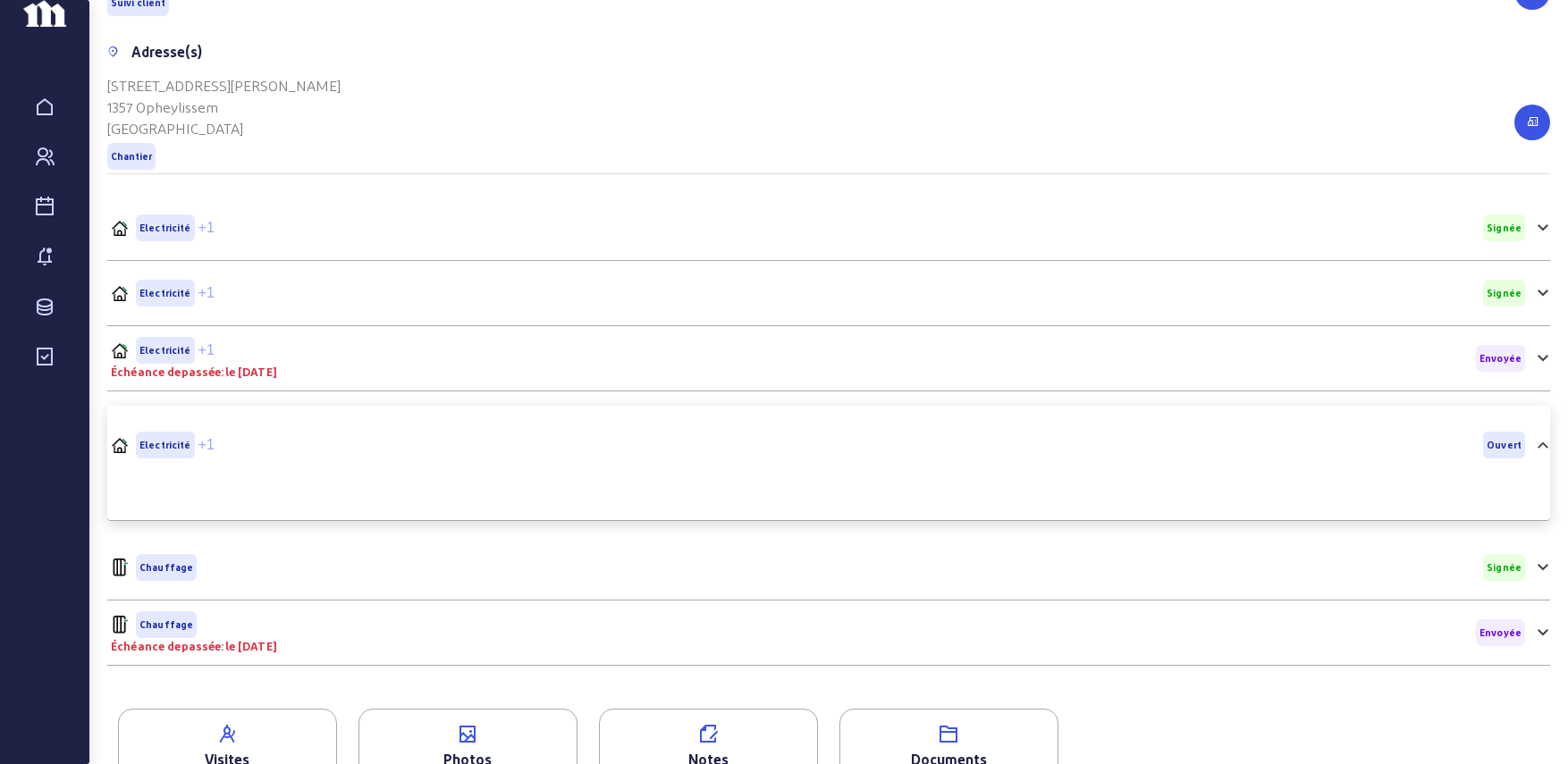
click at [228, 364] on div "Electricité +1" at bounding box center [193, 350] width 167 height 27
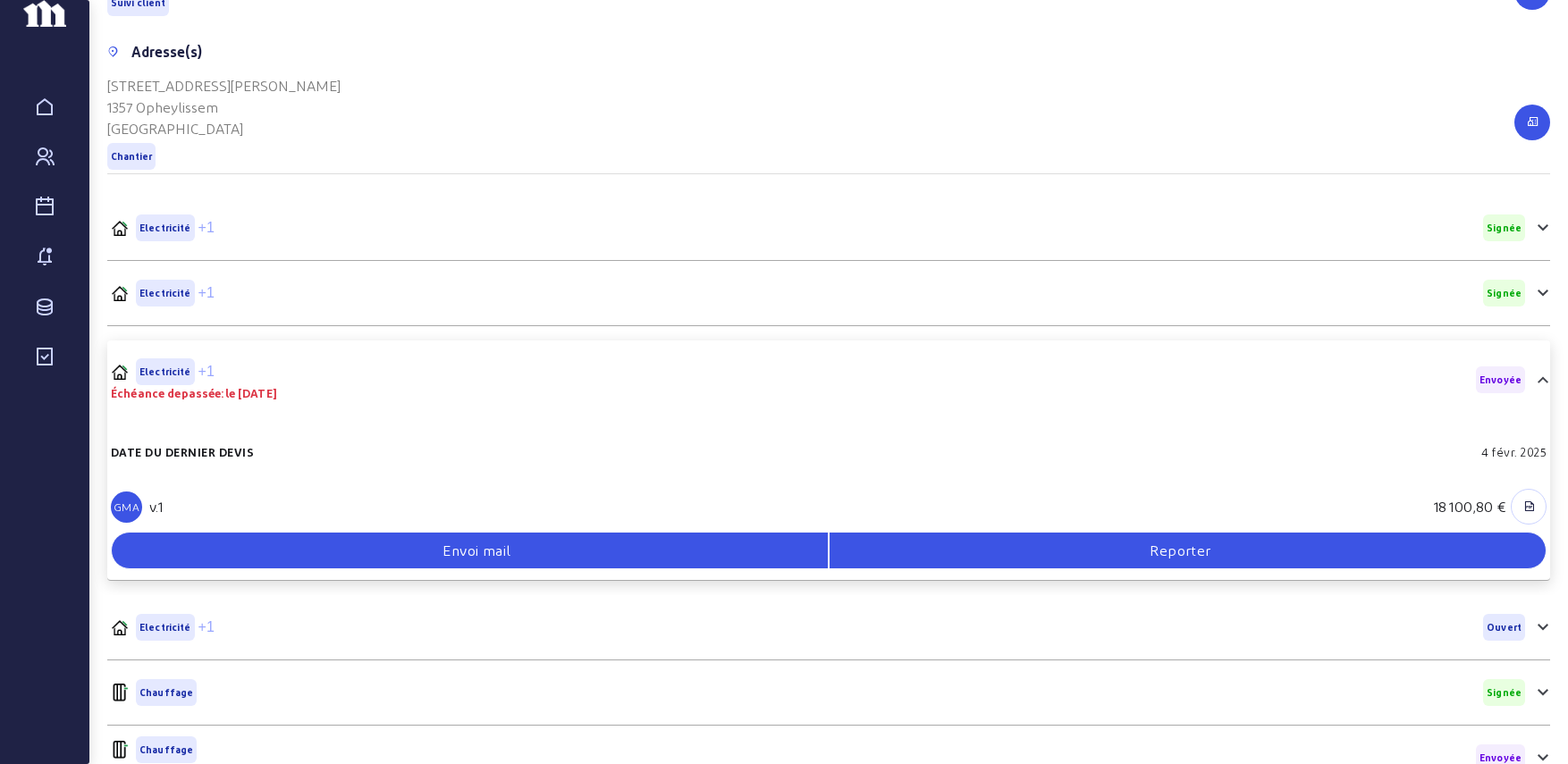
click at [249, 307] on div "Electricité +1 Signée" at bounding box center [818, 293] width 1414 height 27
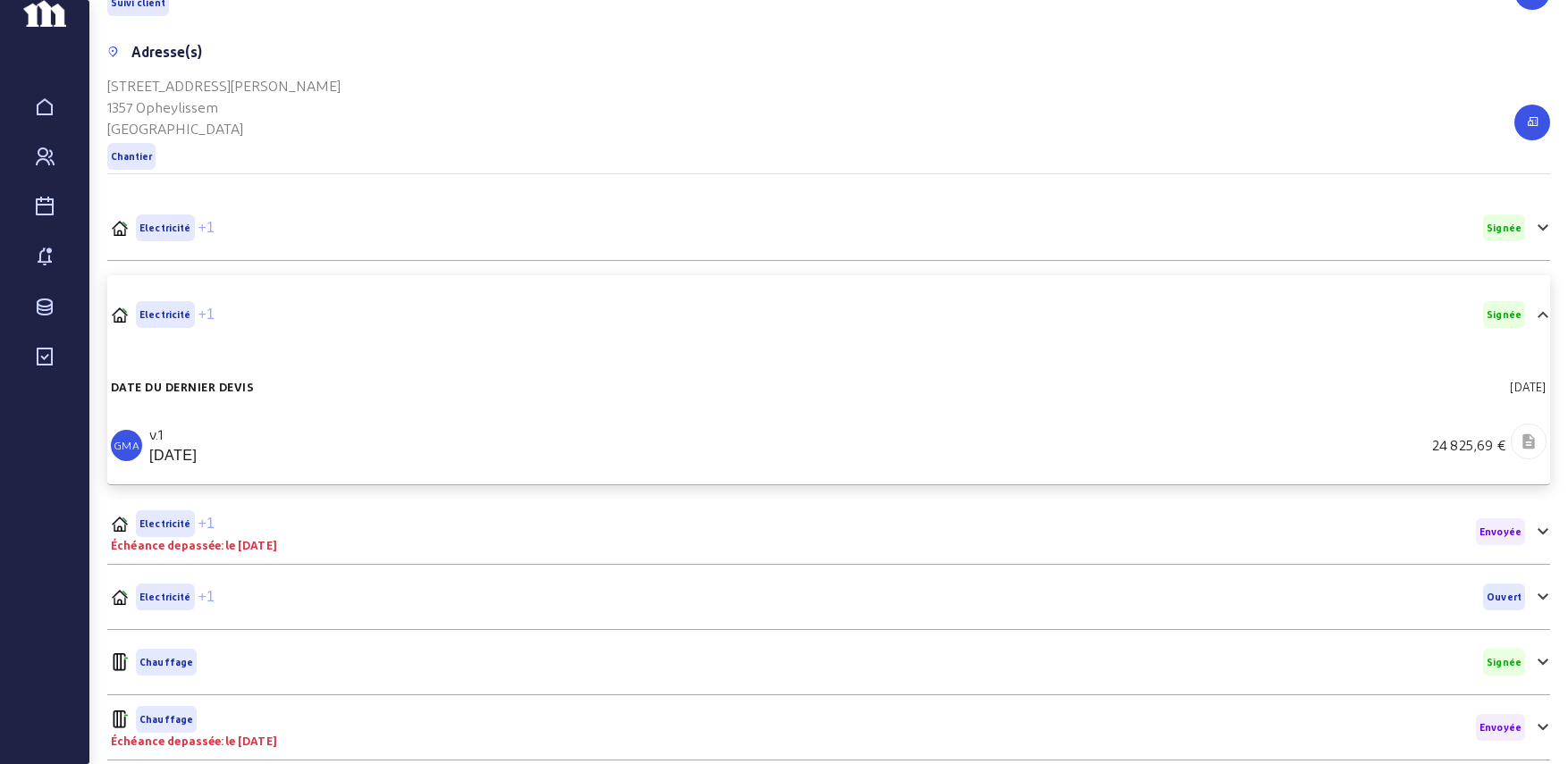
click at [268, 242] on div "Electricité +1 Signée" at bounding box center [818, 228] width 1414 height 27
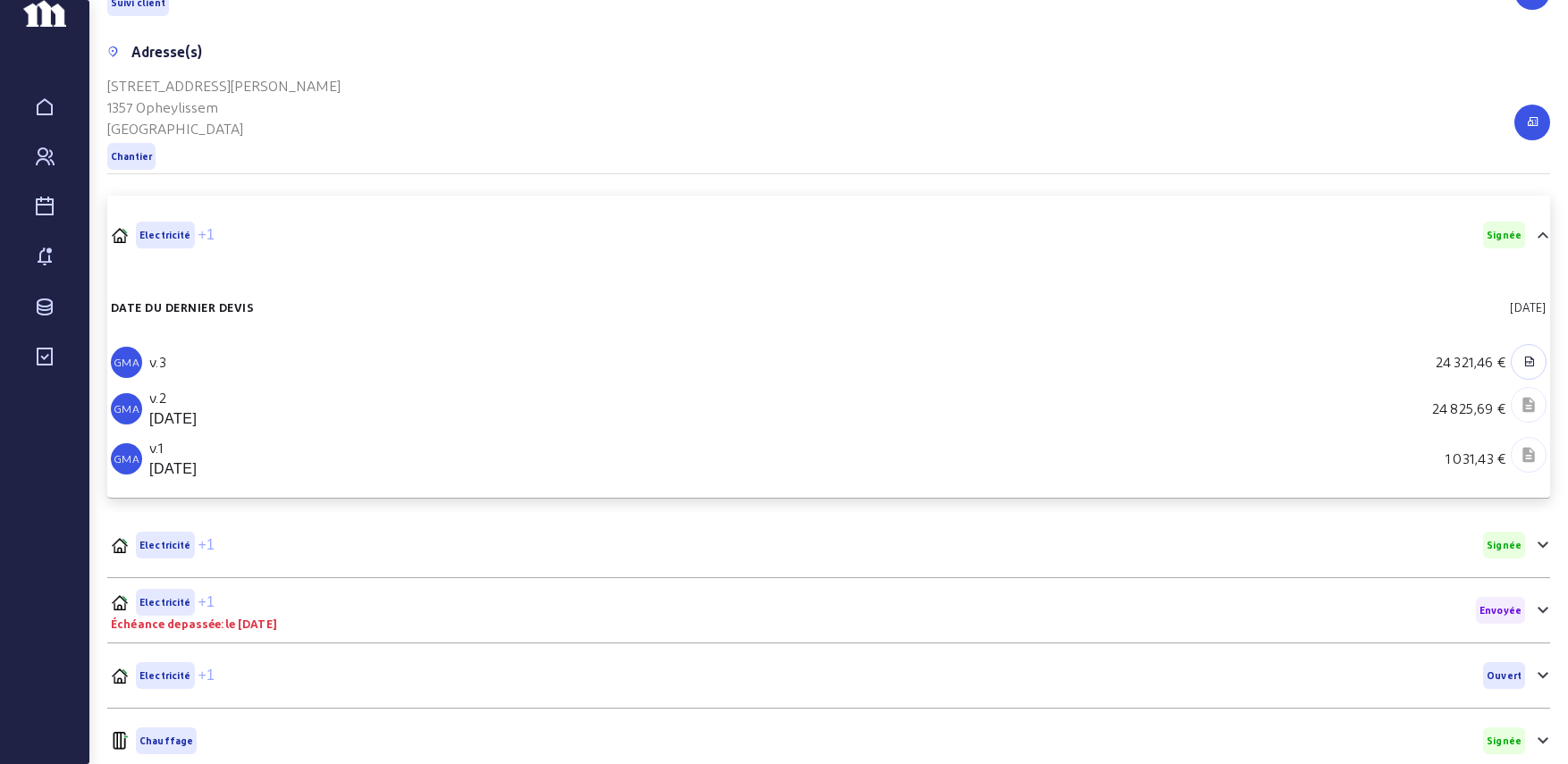
scroll to position [0, 0]
